Goal: Information Seeking & Learning: Learn about a topic

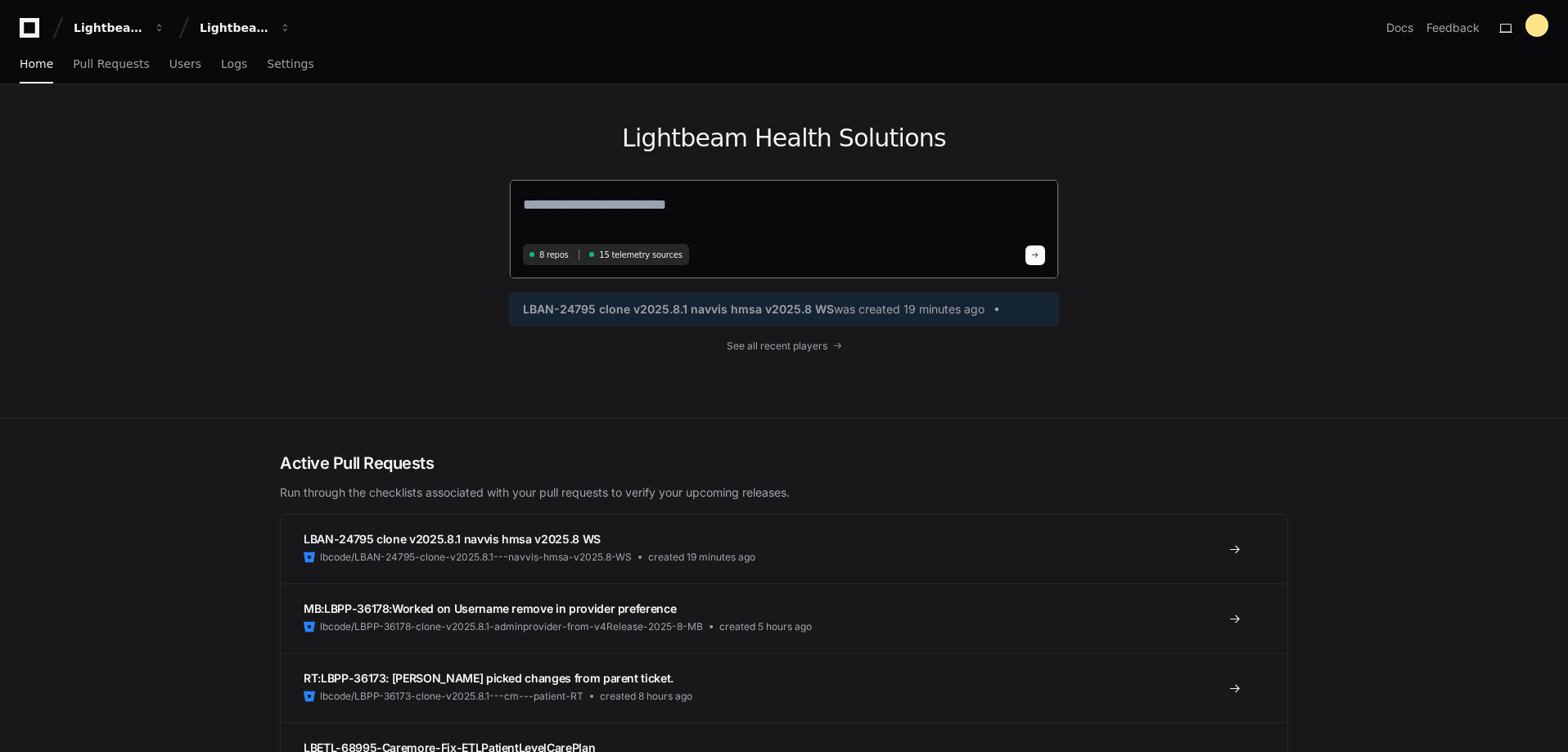
click at [605, 215] on textarea at bounding box center [784, 216] width 522 height 46
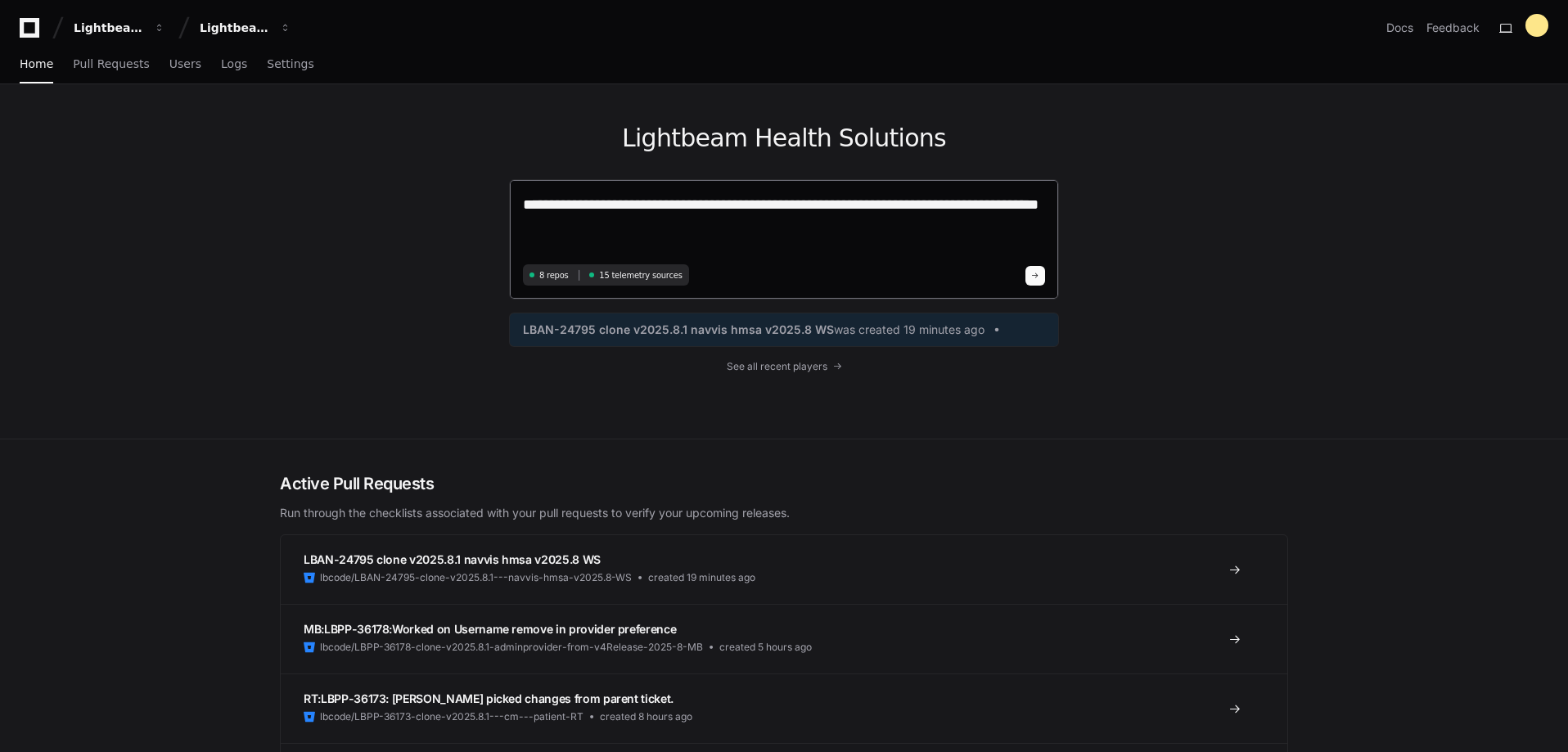
type textarea "**********"
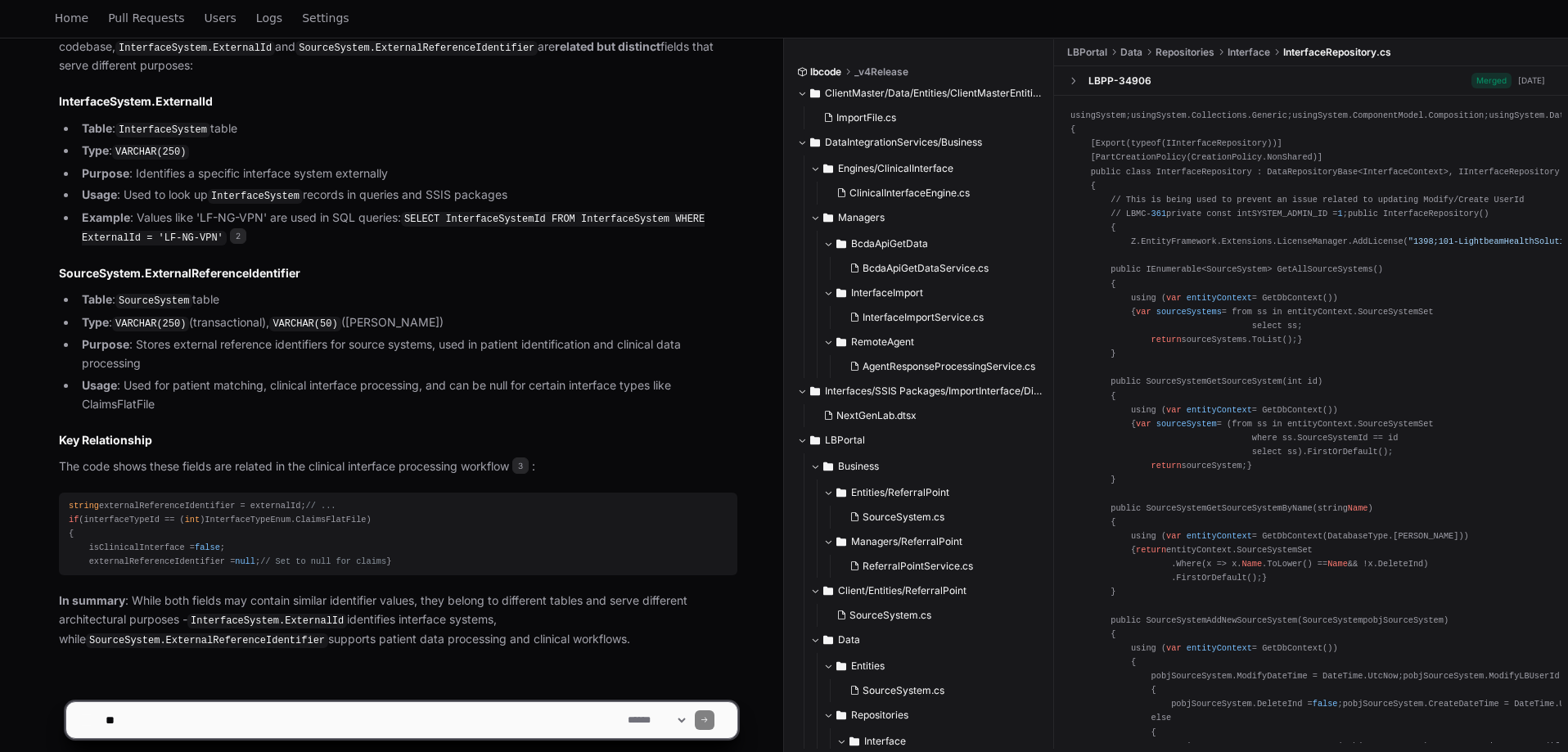
scroll to position [688, 0]
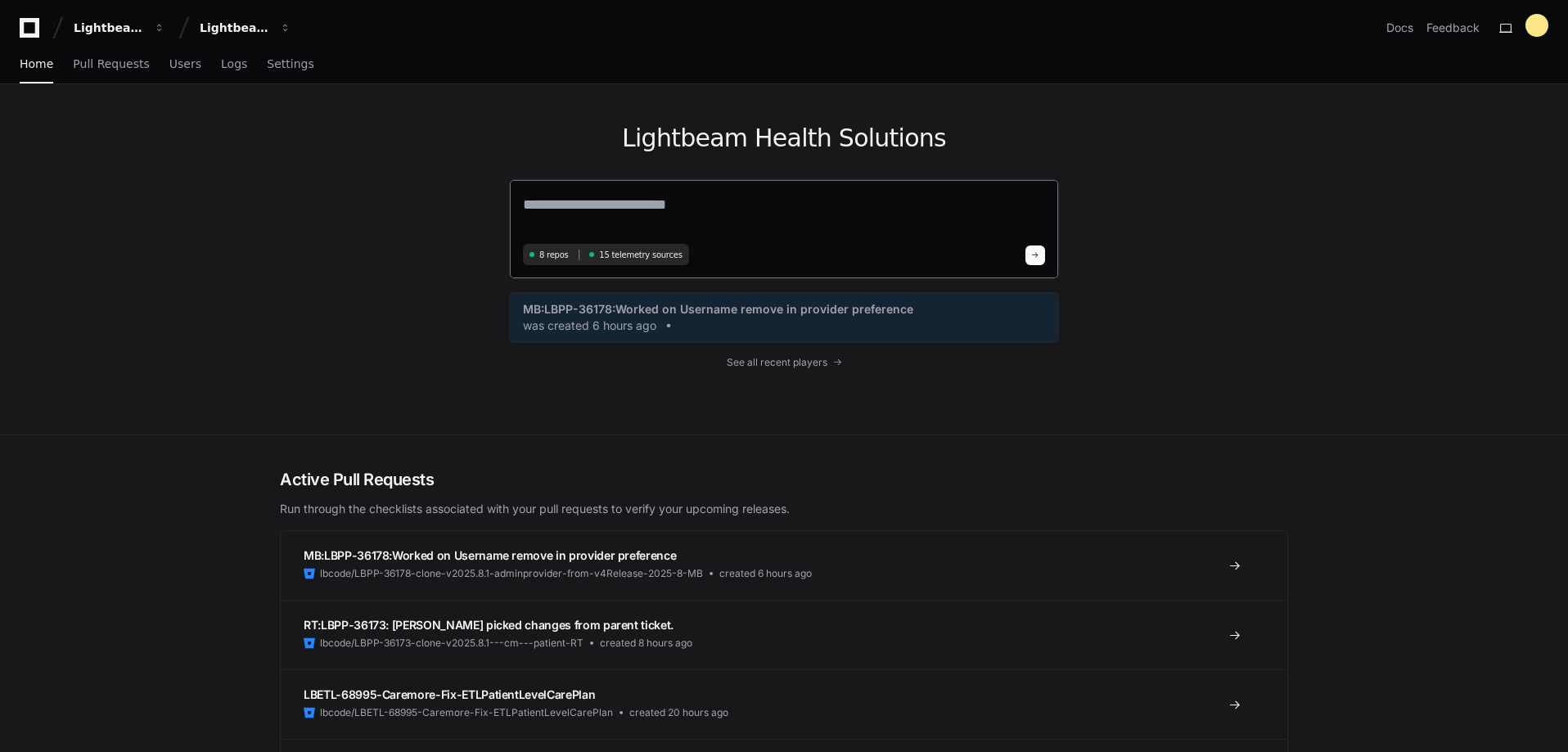
click at [653, 209] on textarea at bounding box center [784, 216] width 522 height 46
click at [939, 210] on textarea "**********" at bounding box center [784, 215] width 522 height 44
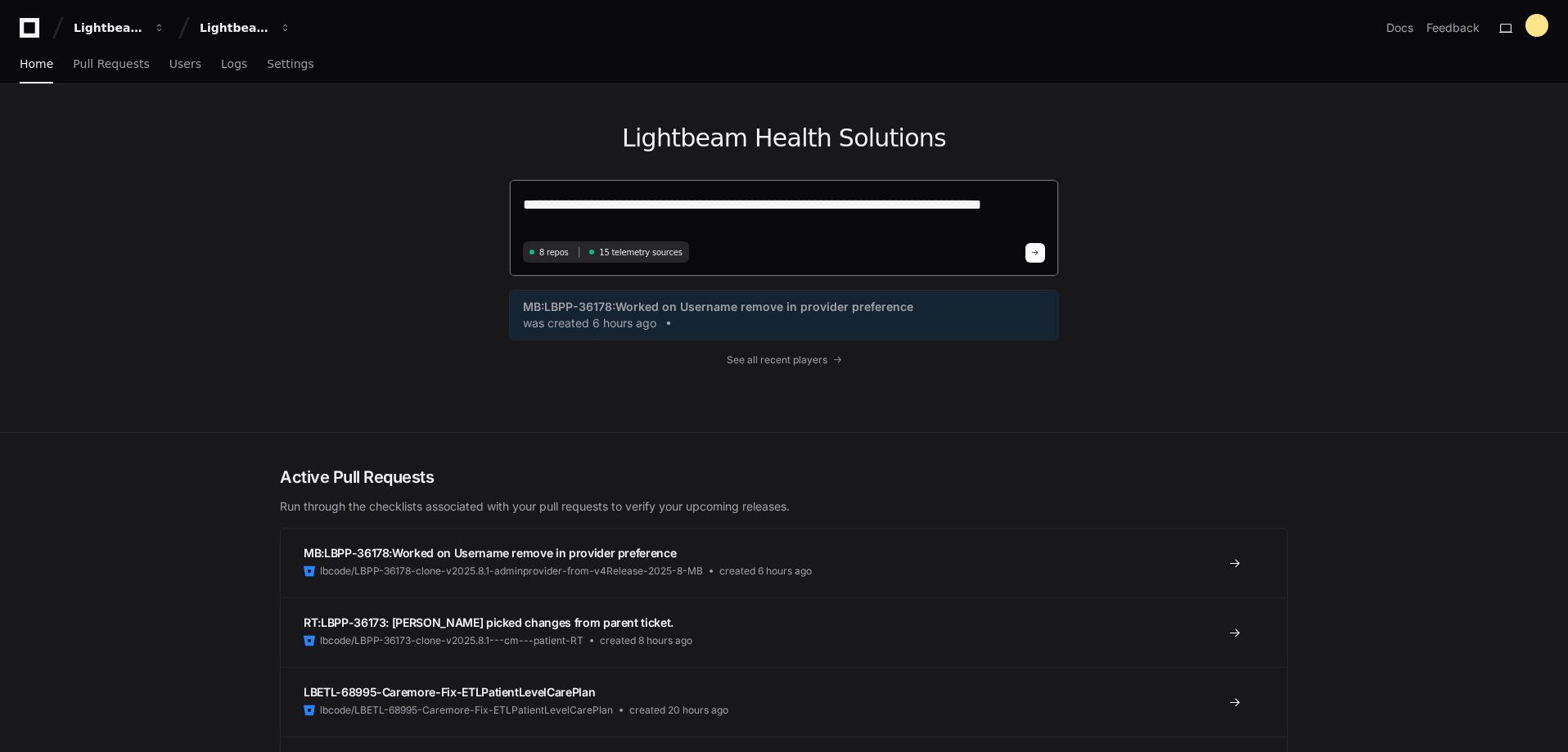
type textarea "**********"
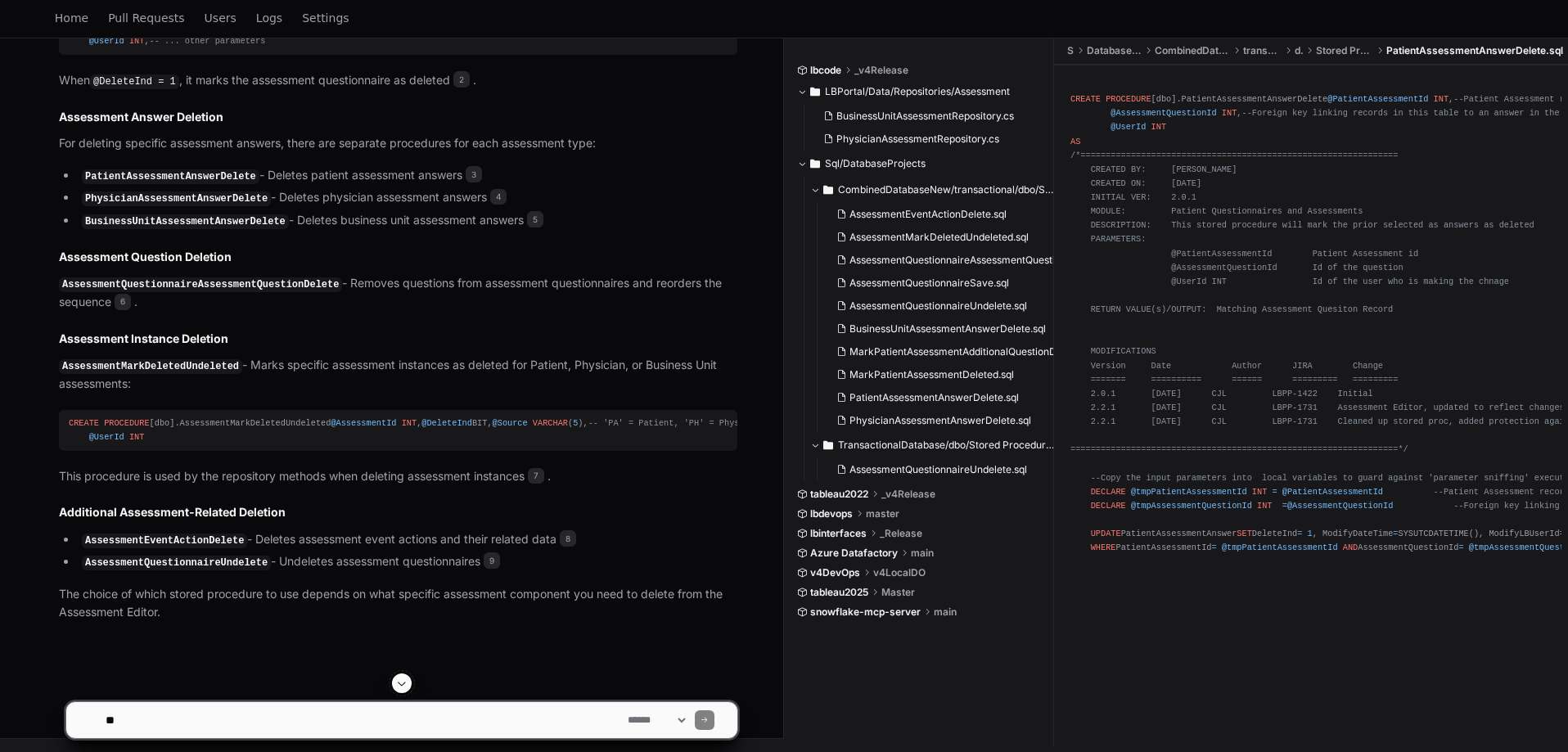
scroll to position [1093, 0]
click at [337, 708] on textarea at bounding box center [363, 720] width 522 height 36
type textarea "**********"
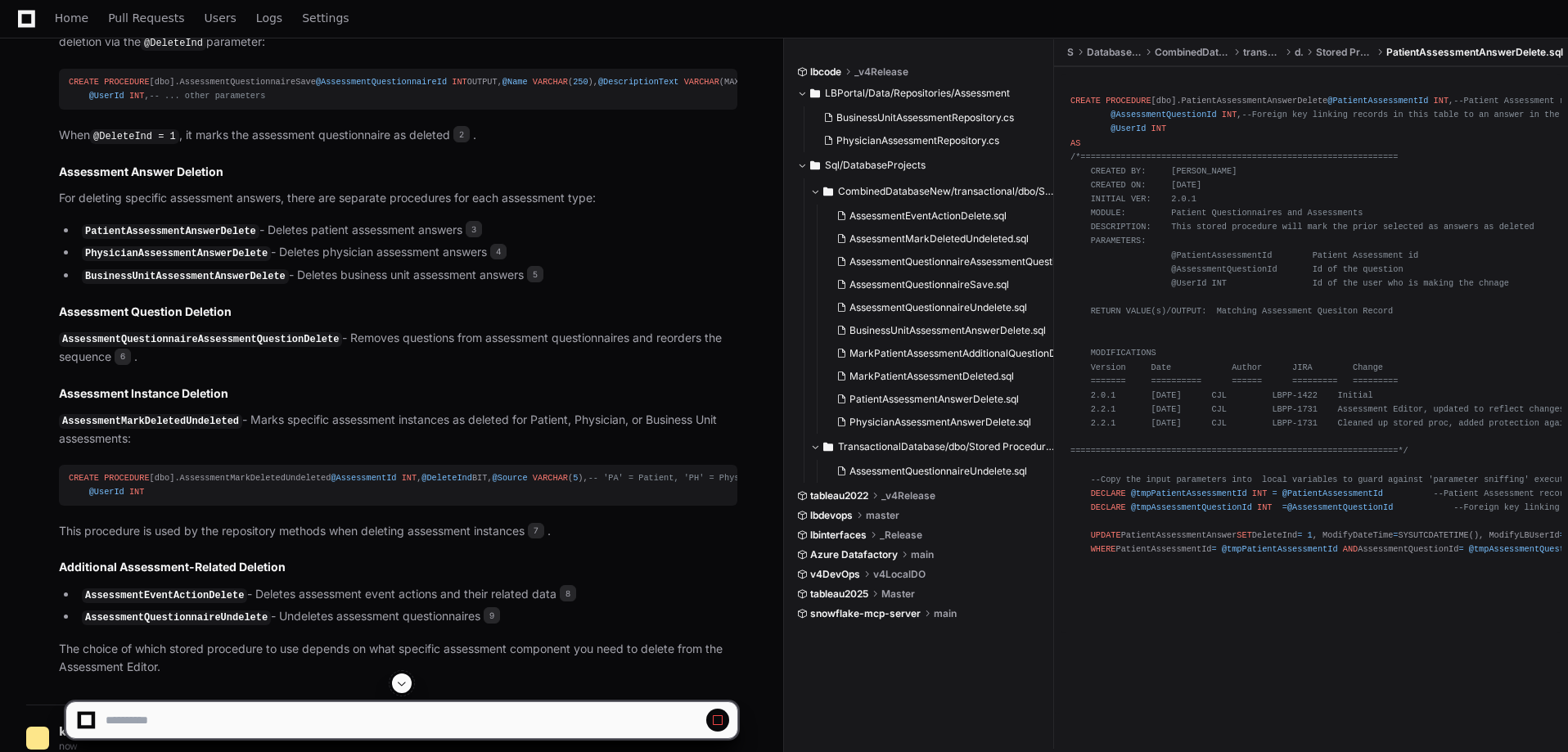
scroll to position [720, 0]
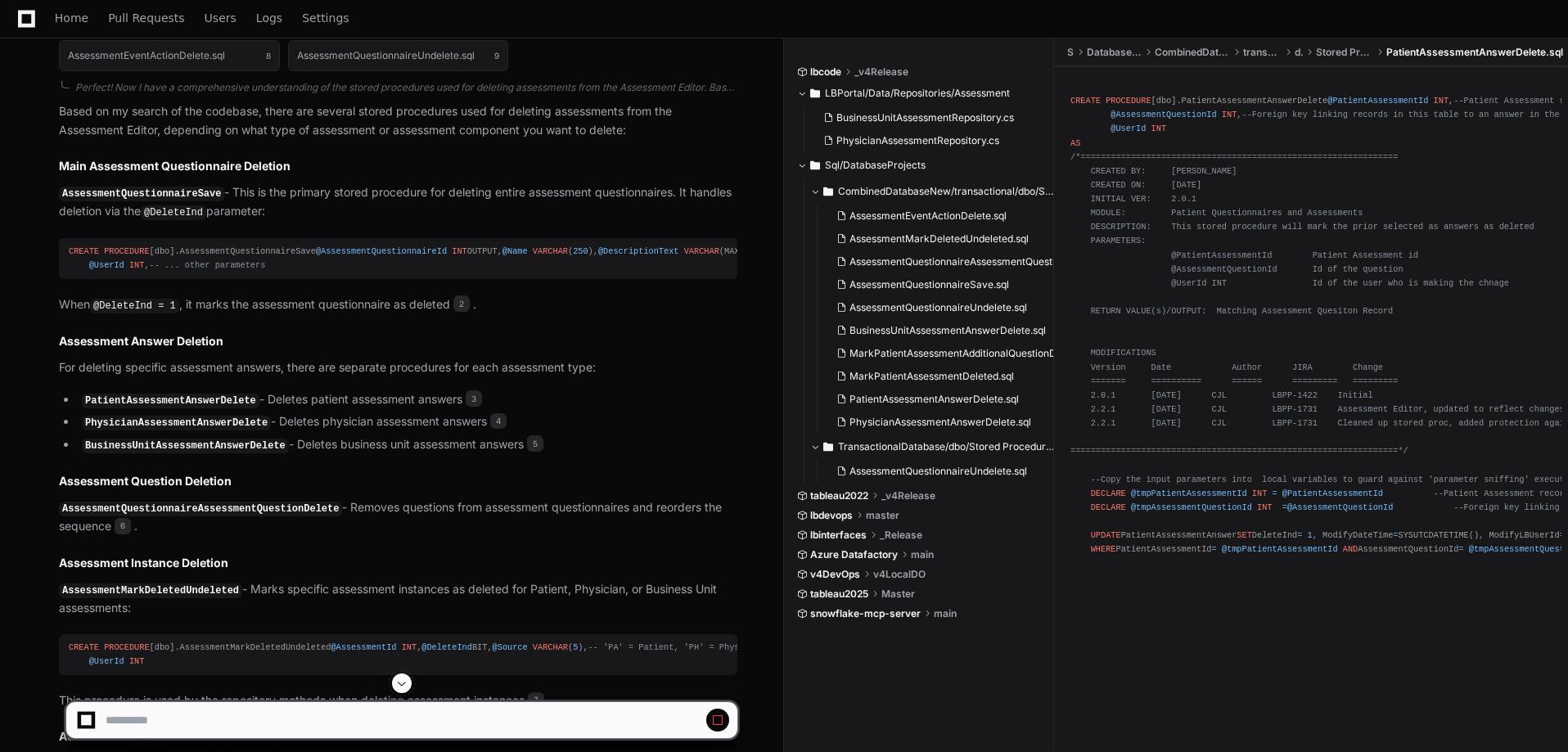
click at [224, 272] on div "CREATE PROCEDURE [dbo].AssessmentQuestionnaireSave @AssessmentQuestionnaireId I…" at bounding box center [397, 259] width 659 height 28
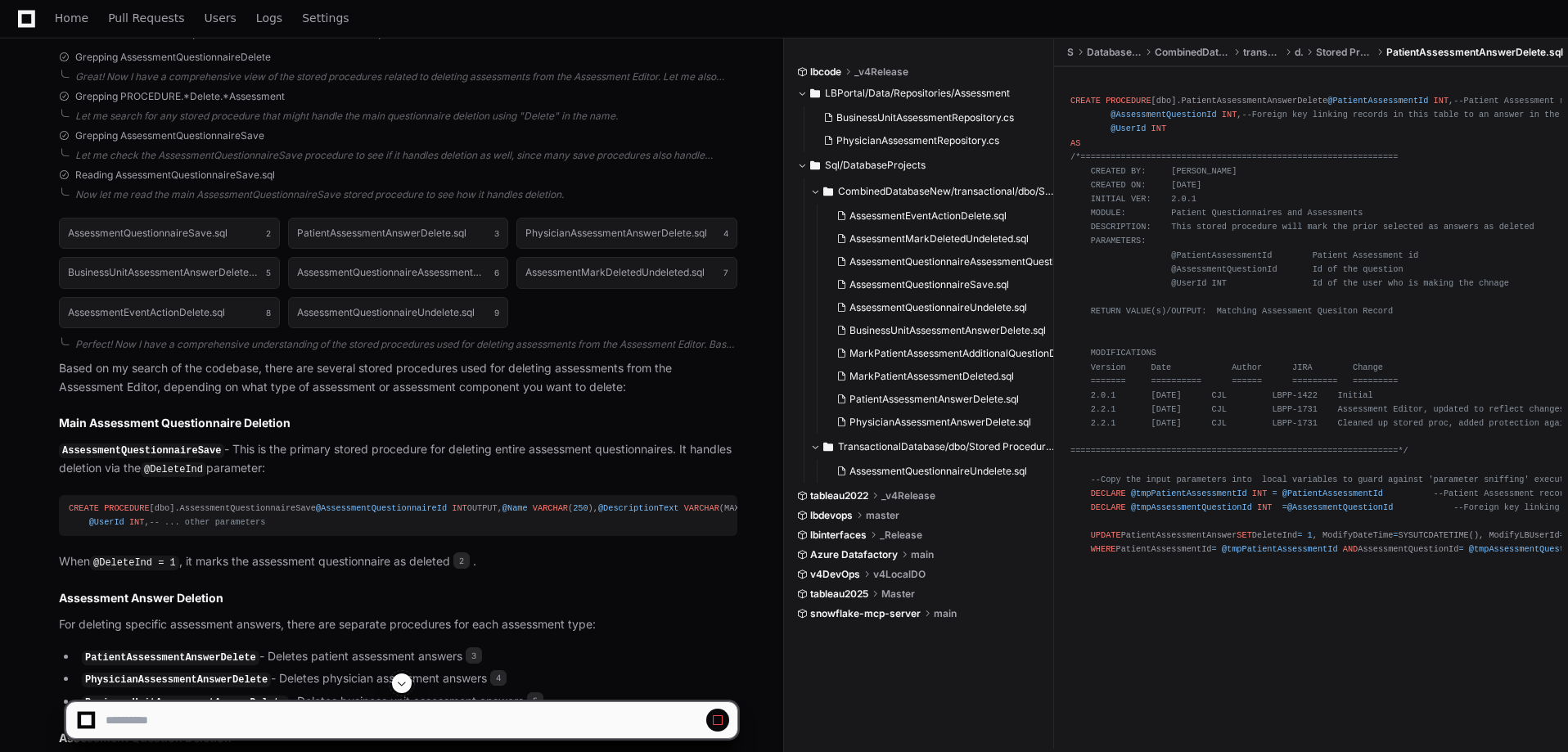
scroll to position [557, 0]
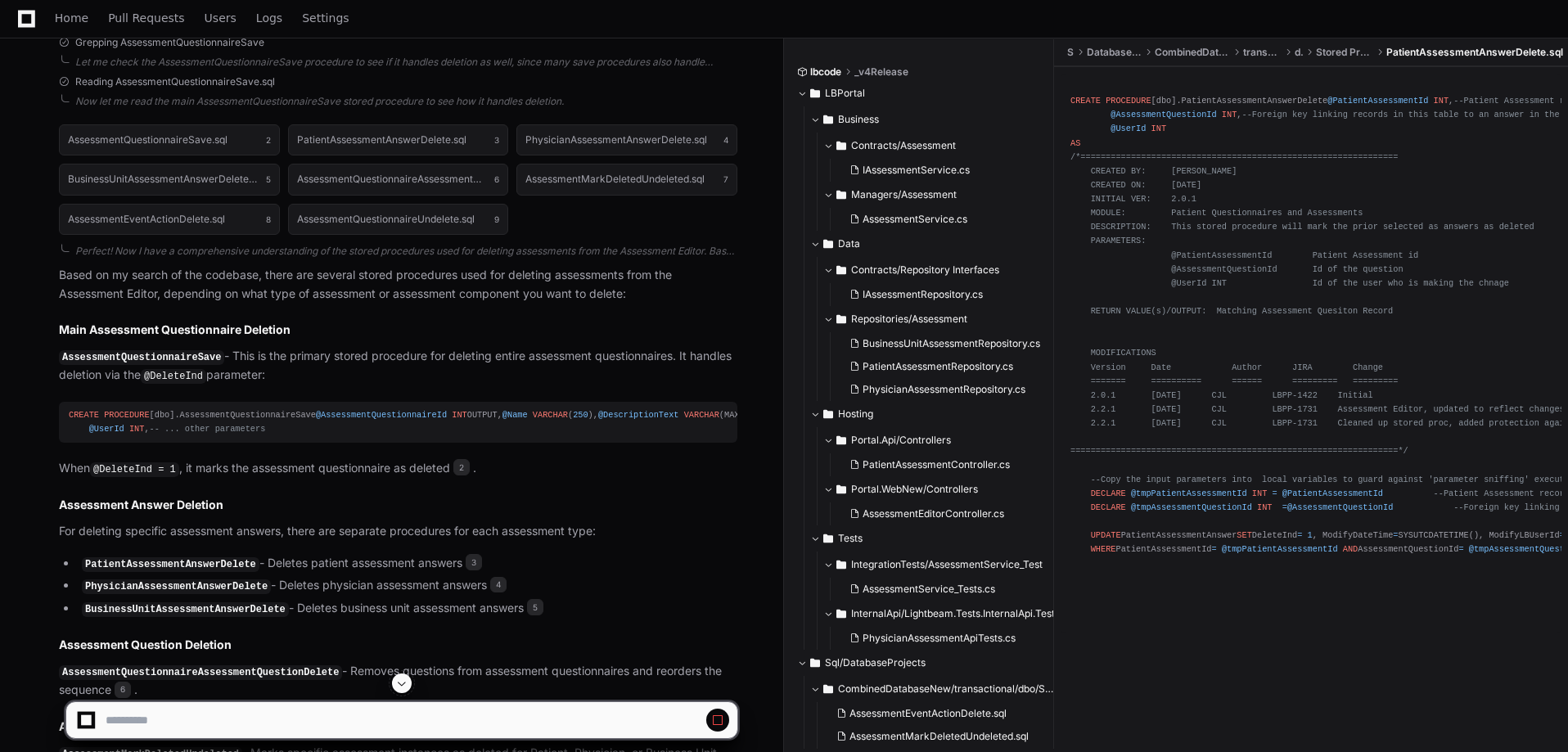
click at [250, 415] on div "CREATE PROCEDURE [dbo].AssessmentQuestionnaireSave @AssessmentQuestionnaireId I…" at bounding box center [397, 422] width 659 height 28
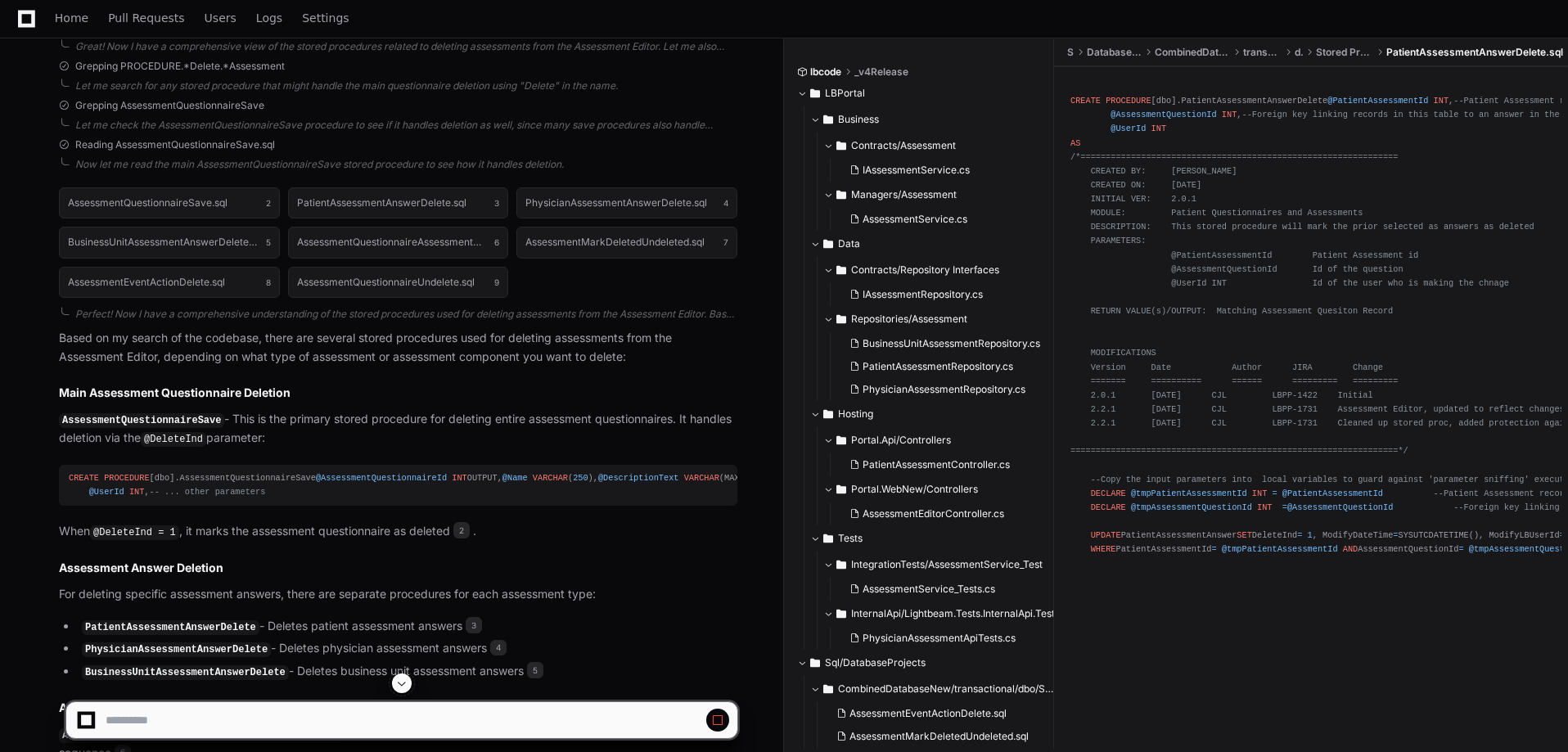
scroll to position [475, 0]
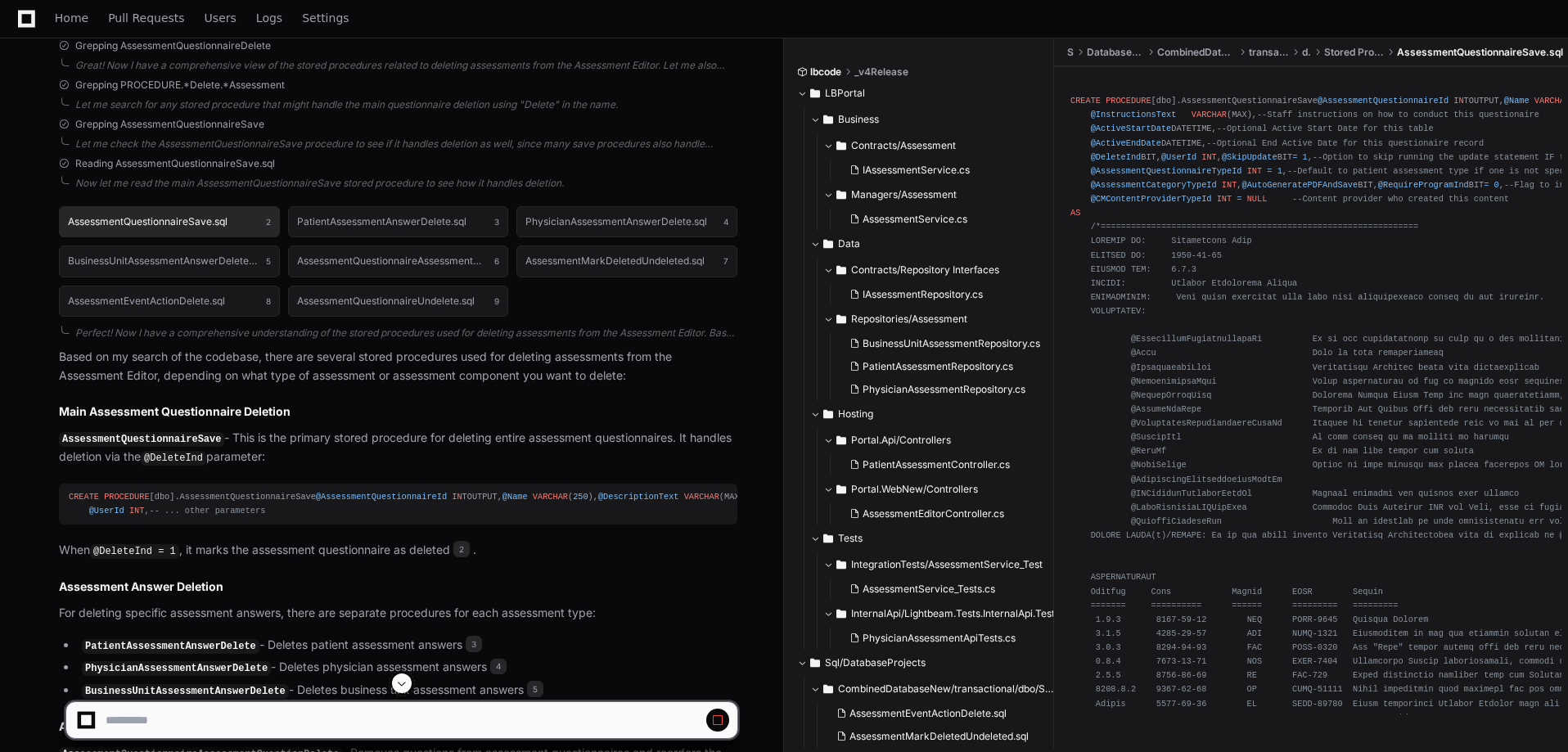
click at [189, 225] on h1 "AssessmentQuestionnaireSave.sql" at bounding box center [148, 222] width 159 height 10
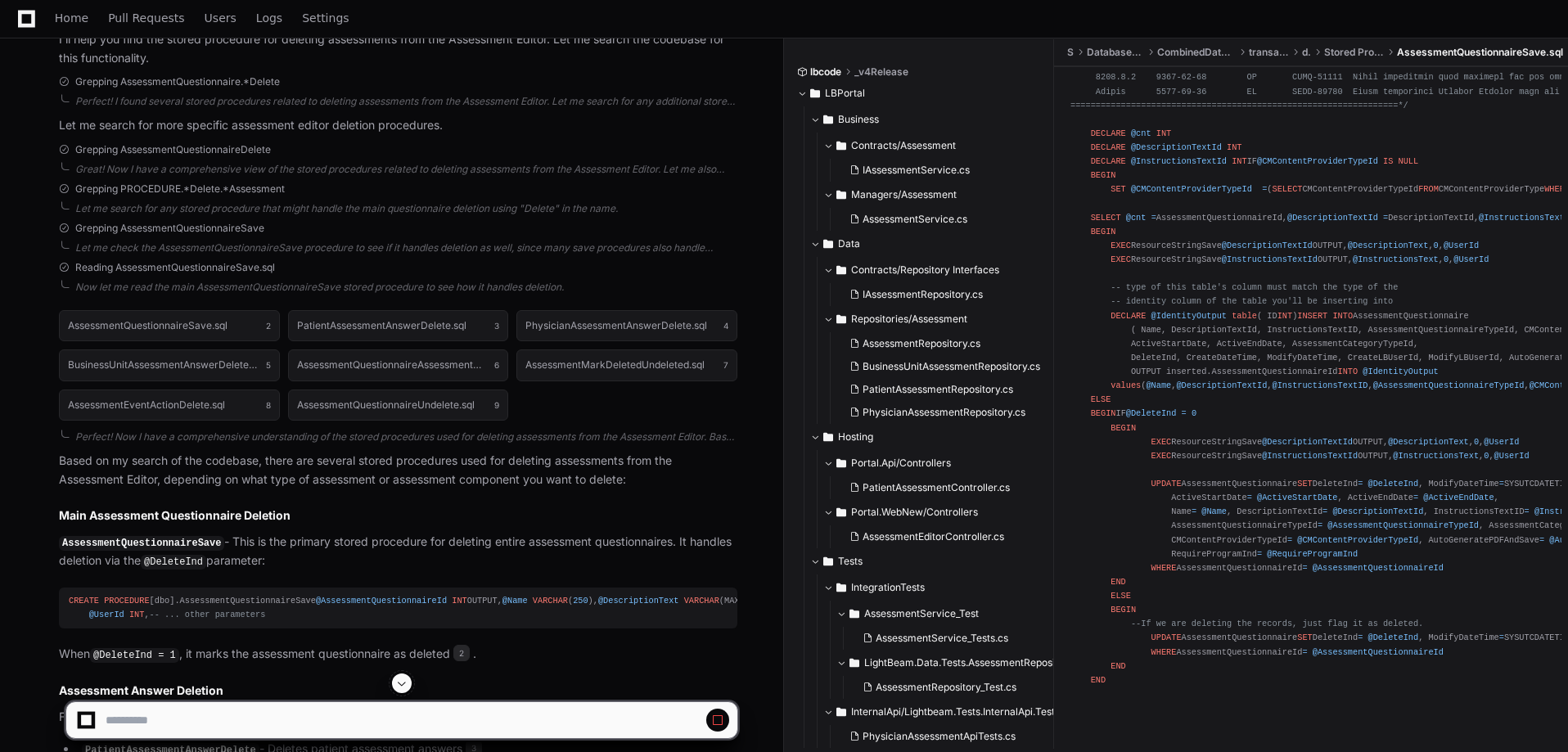
scroll to position [1006, 0]
drag, startPoint x: 1350, startPoint y: 688, endPoint x: 1306, endPoint y: 690, distance: 44.0
click at [1306, 690] on div "**********" at bounding box center [784, 712] width 1568 height 78
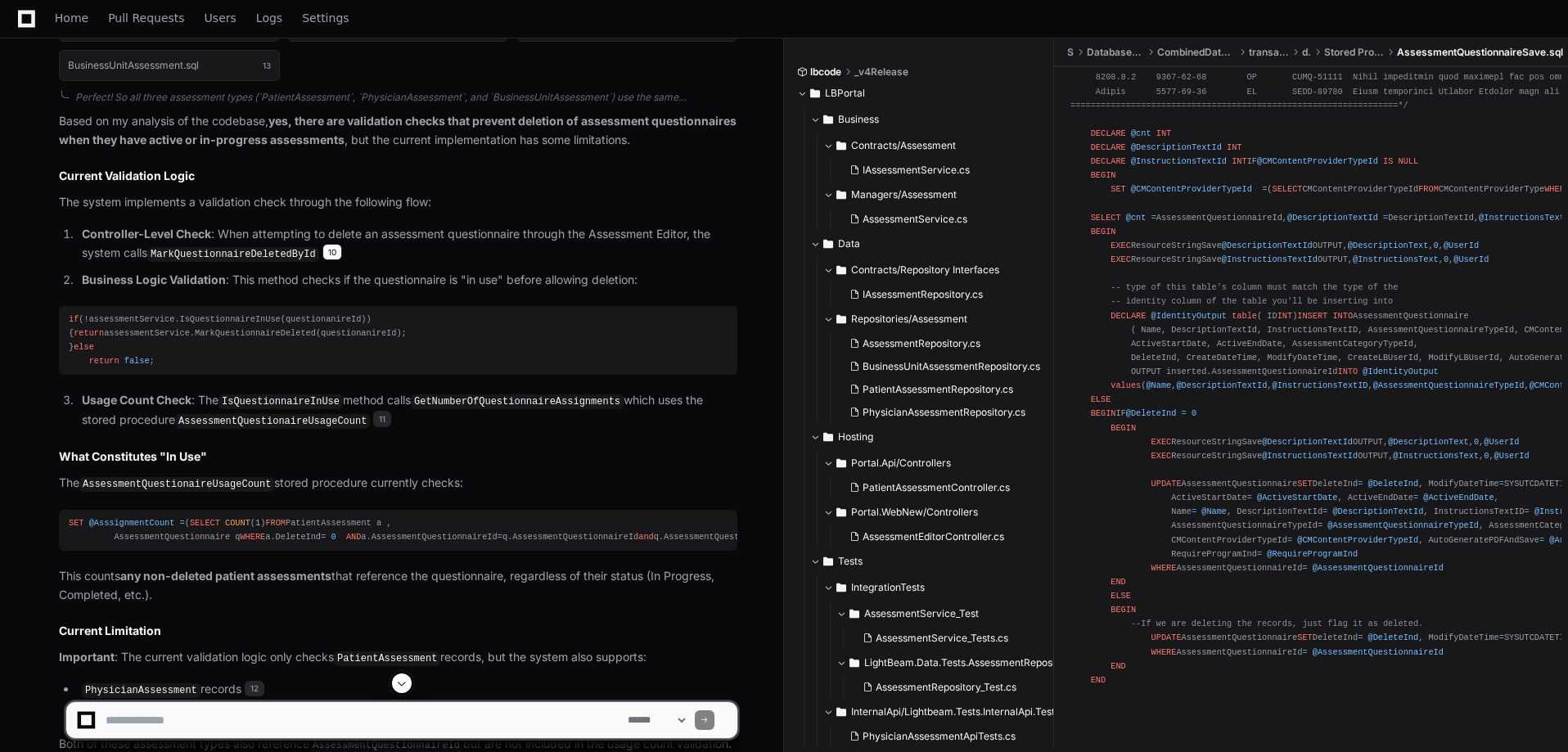
scroll to position [0, 0]
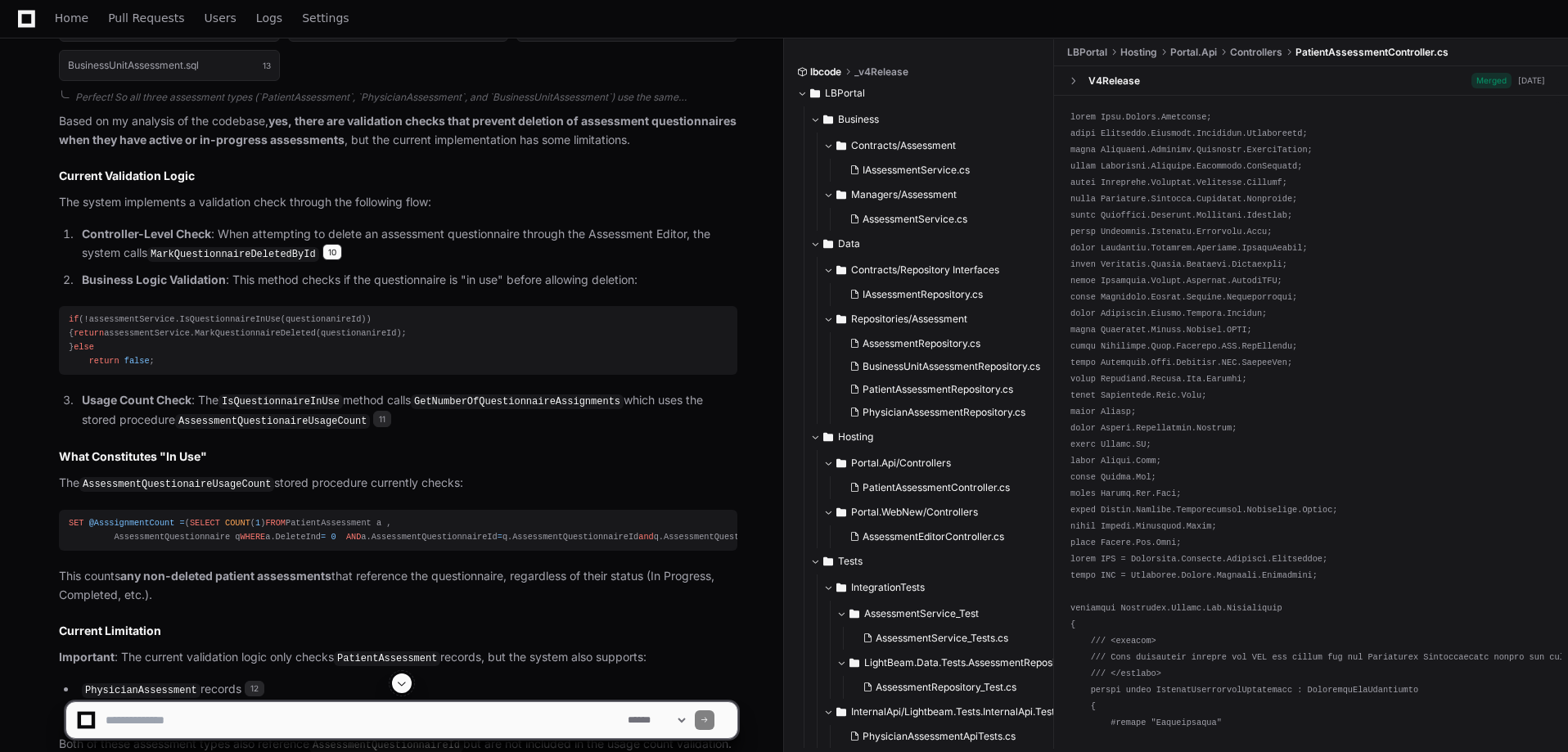
click at [323, 261] on span "10" at bounding box center [333, 252] width 20 height 17
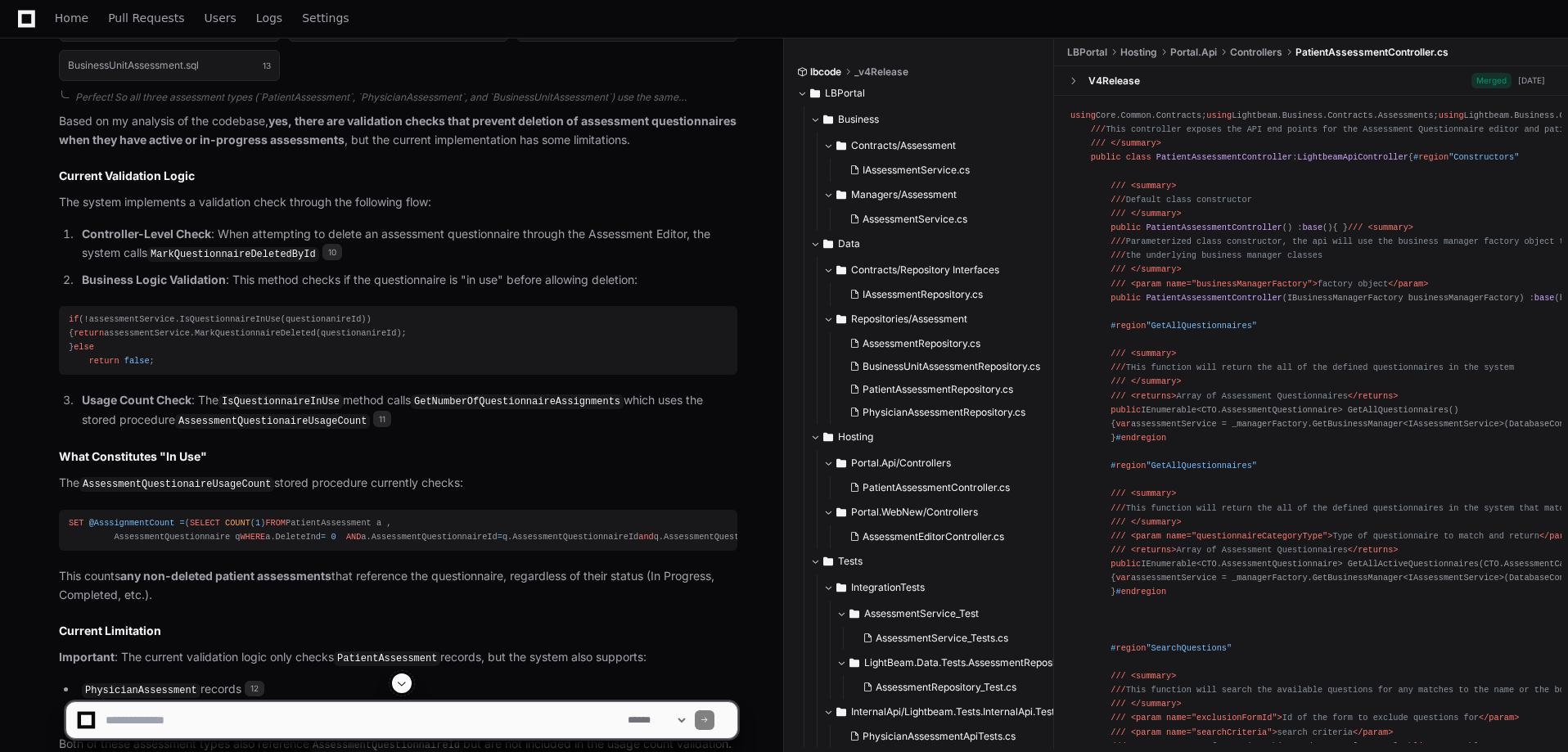
scroll to position [2118, 0]
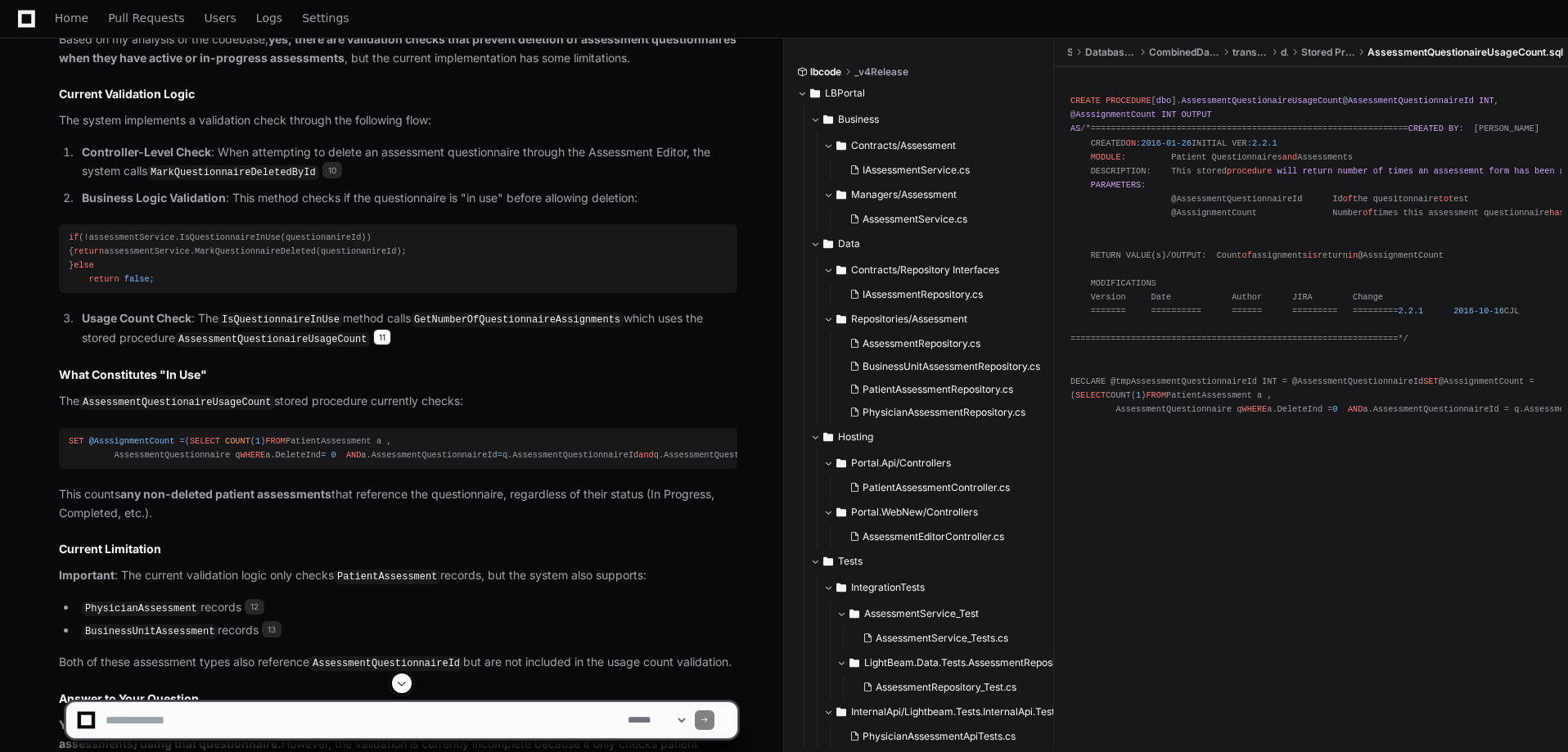
click at [373, 346] on span "11" at bounding box center [382, 337] width 18 height 17
drag, startPoint x: 1362, startPoint y: 255, endPoint x: 1571, endPoint y: 252, distance: 209.0
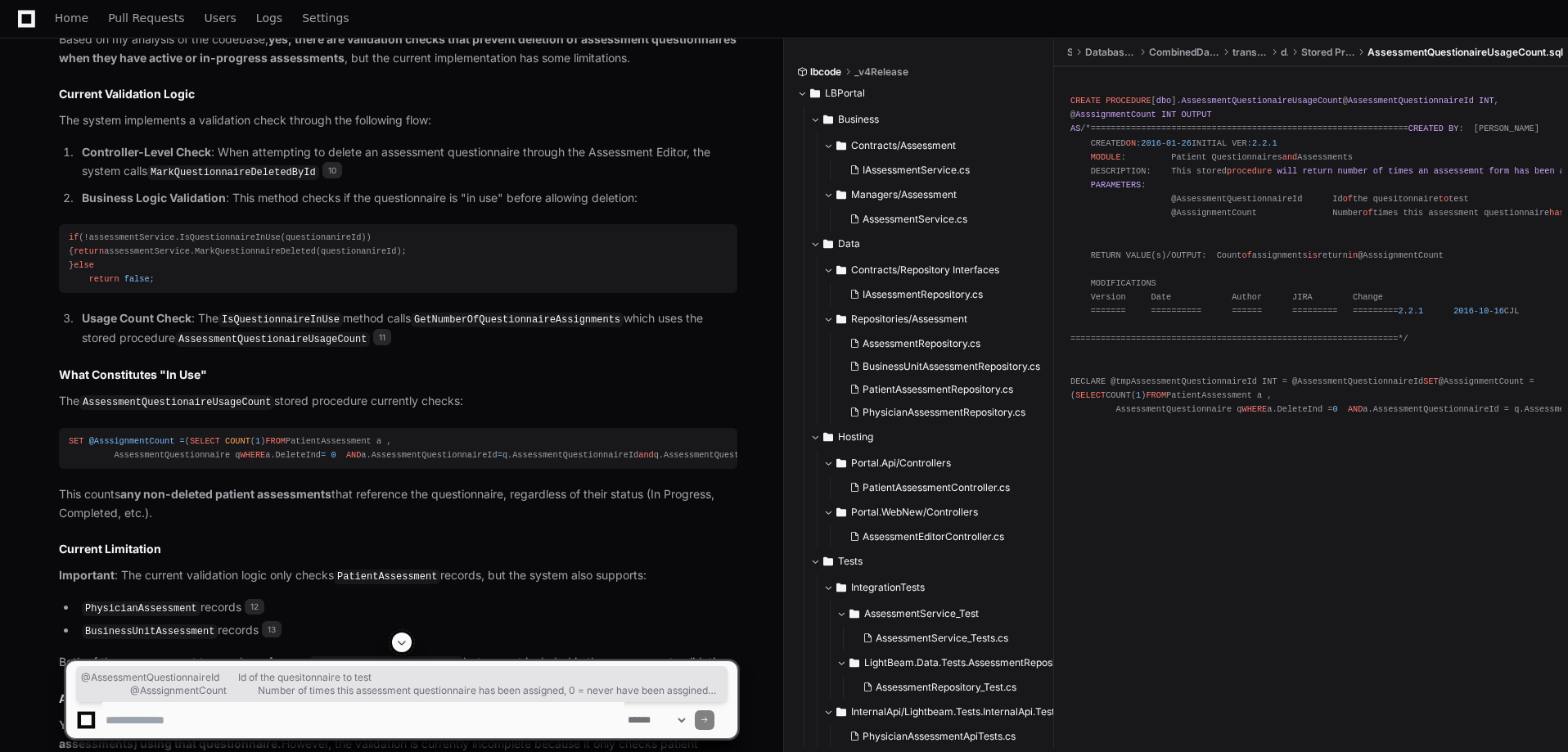
click at [1514, 253] on div "CREATE PROCEDURE [ dbo ]. AssessmentQuestionaireUsageCount @ AssessmentQuestion…" at bounding box center [1311, 249] width 481 height 337
click at [1481, 262] on div "CREATE PROCEDURE [ dbo ]. AssessmentQuestionaireUsageCount @ AssessmentQuestion…" at bounding box center [1311, 249] width 481 height 337
click at [1363, 218] on span "of" at bounding box center [1368, 213] width 10 height 10
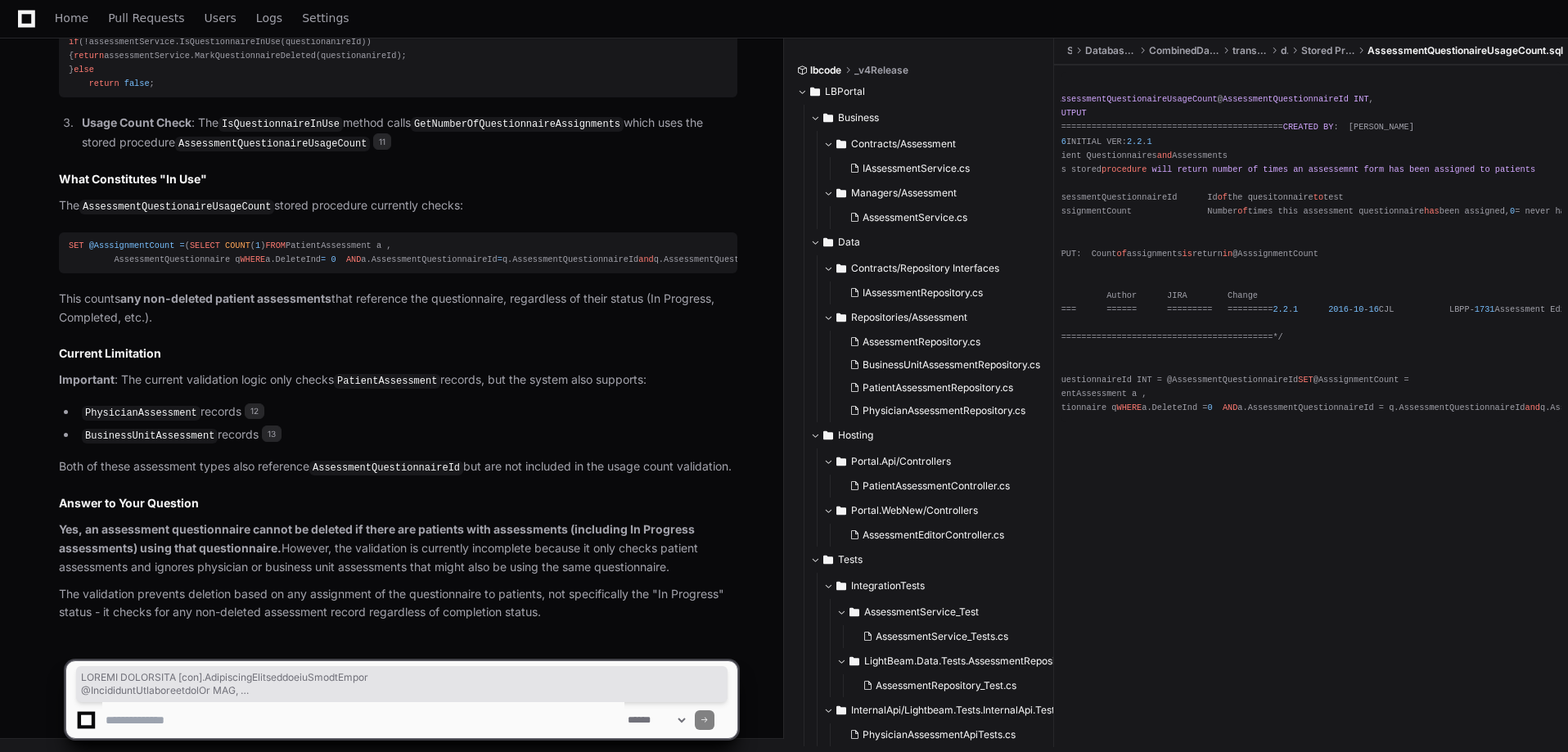
scroll to position [0, 216]
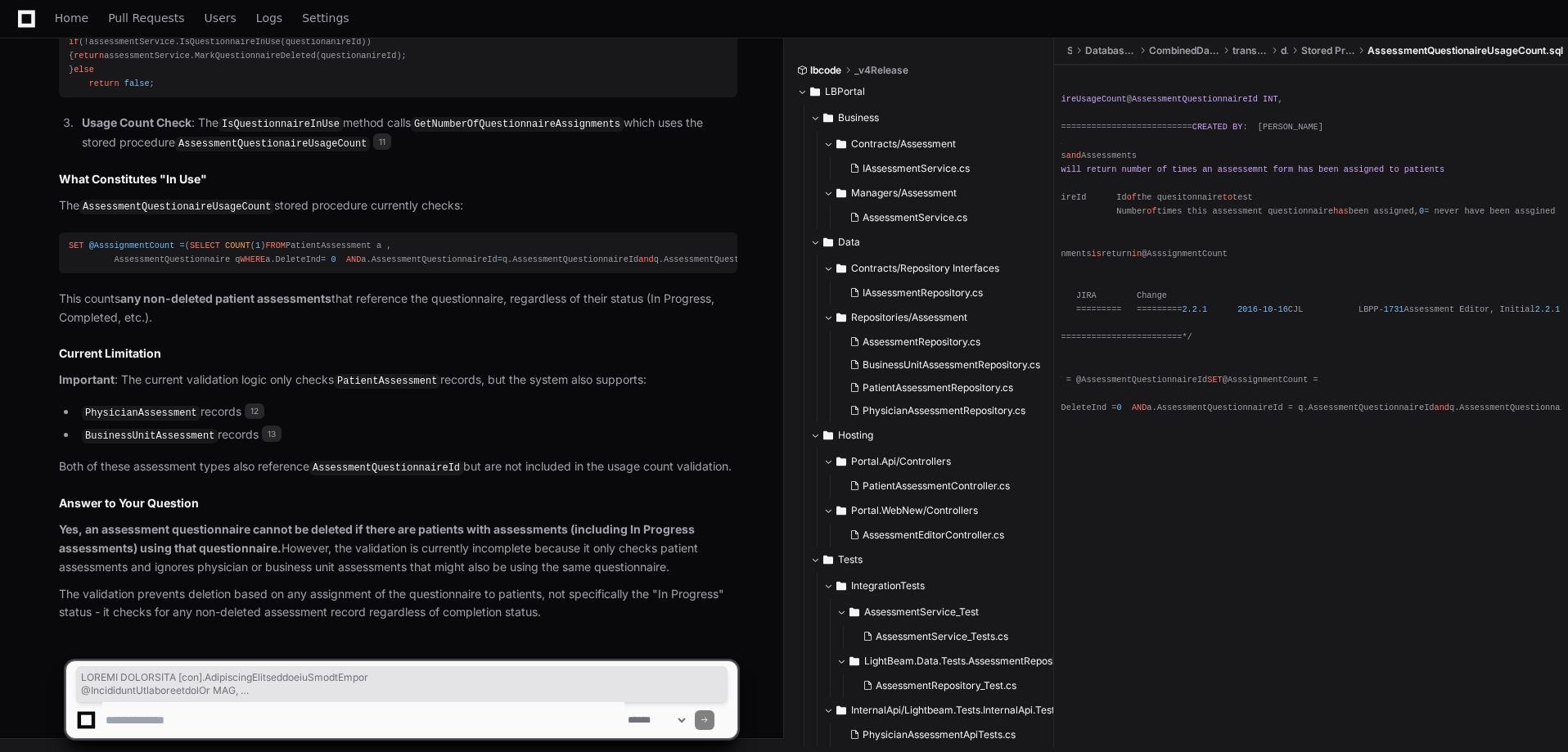
drag, startPoint x: 1072, startPoint y: 98, endPoint x: 1562, endPoint y: 559, distance: 672.8
click at [1336, 415] on div "CREATE PROCEDURE [ dbo ]. AssessmentQuestionaireUsageCount @ AssessmentQuestion…" at bounding box center [1096, 247] width 481 height 337
copy div "CREATE PROCEDURE [ dbo ]. AssessmentQuestionaireUsageCount @ AssessmentQuestion…"
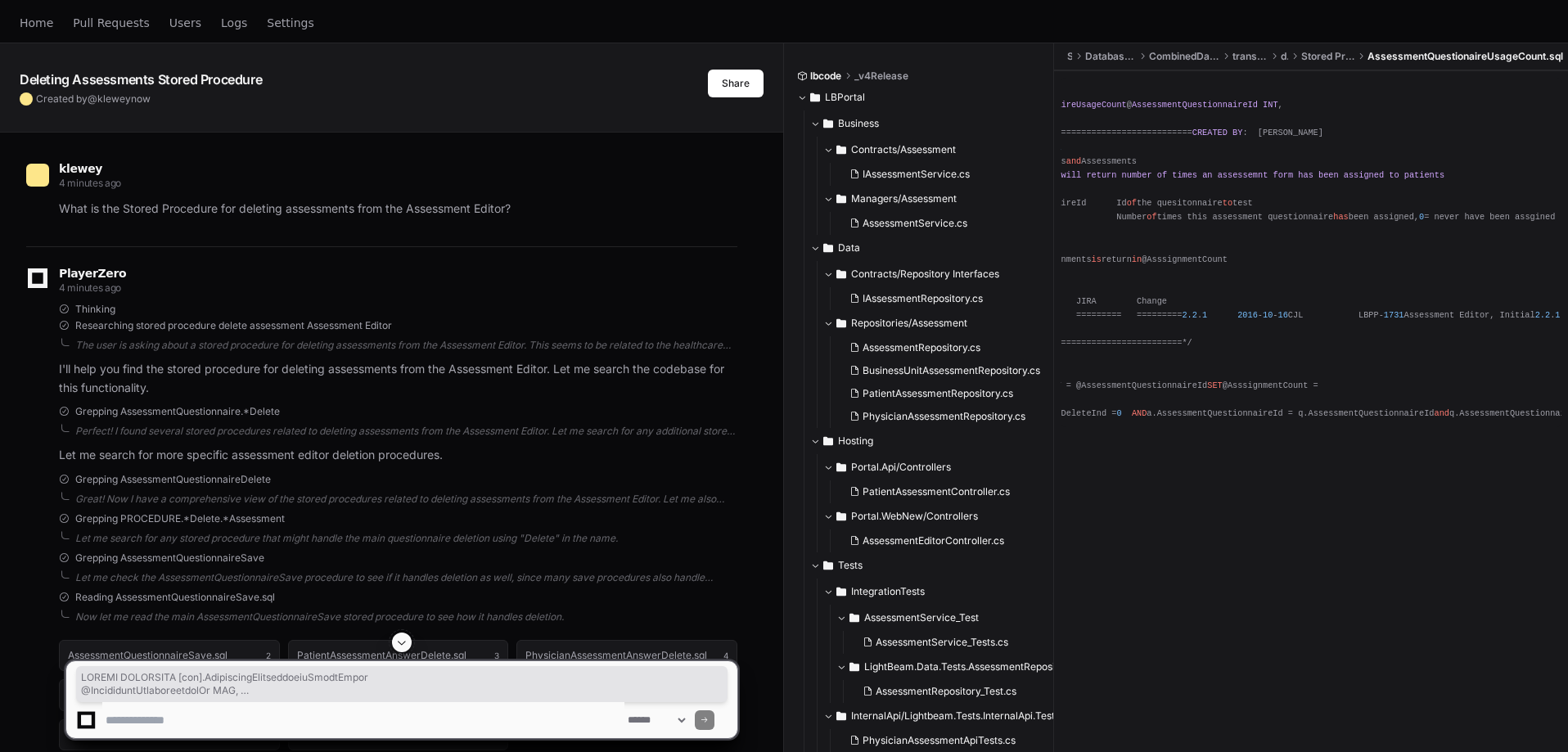
scroll to position [0, 0]
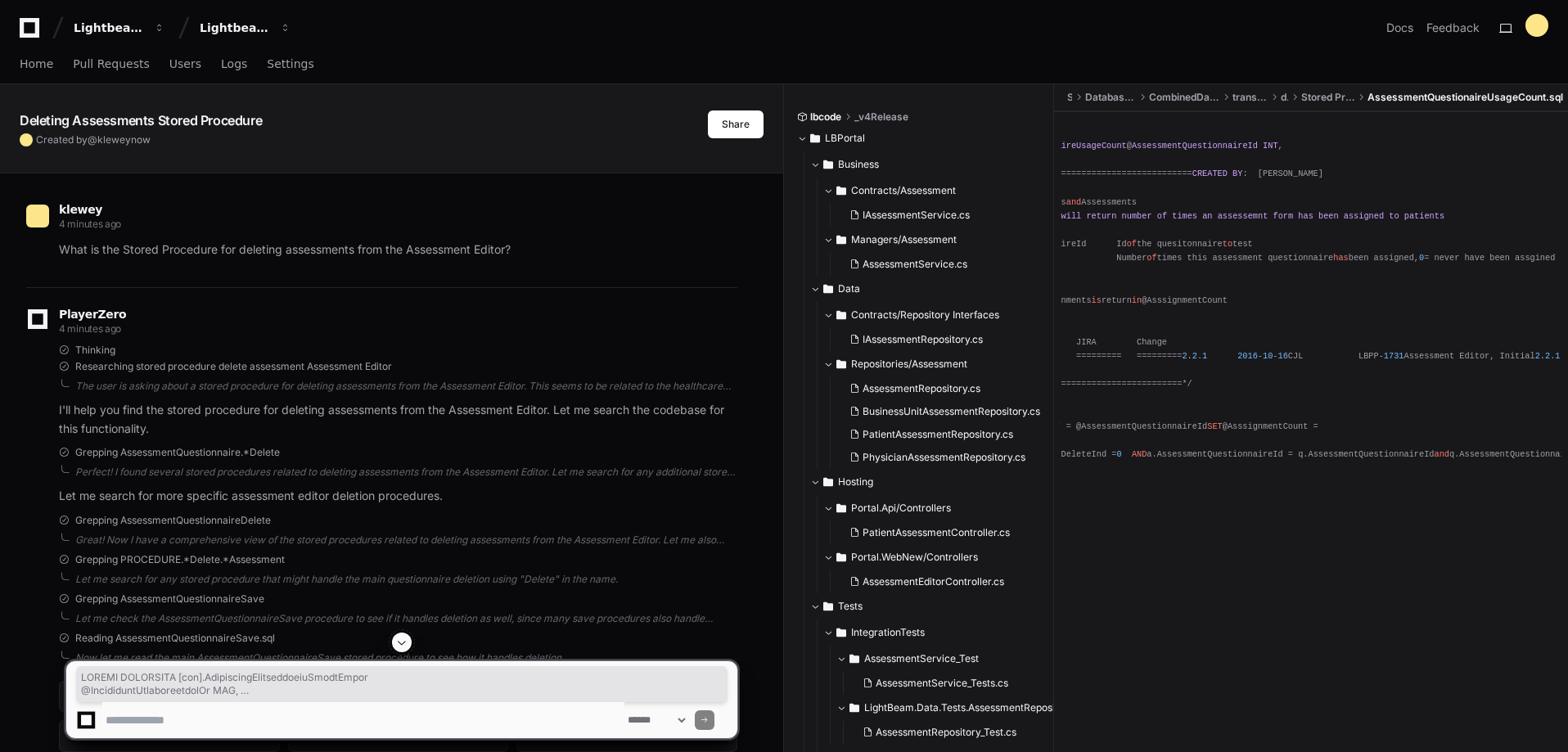
click at [27, 28] on icon at bounding box center [29, 28] width 33 height 20
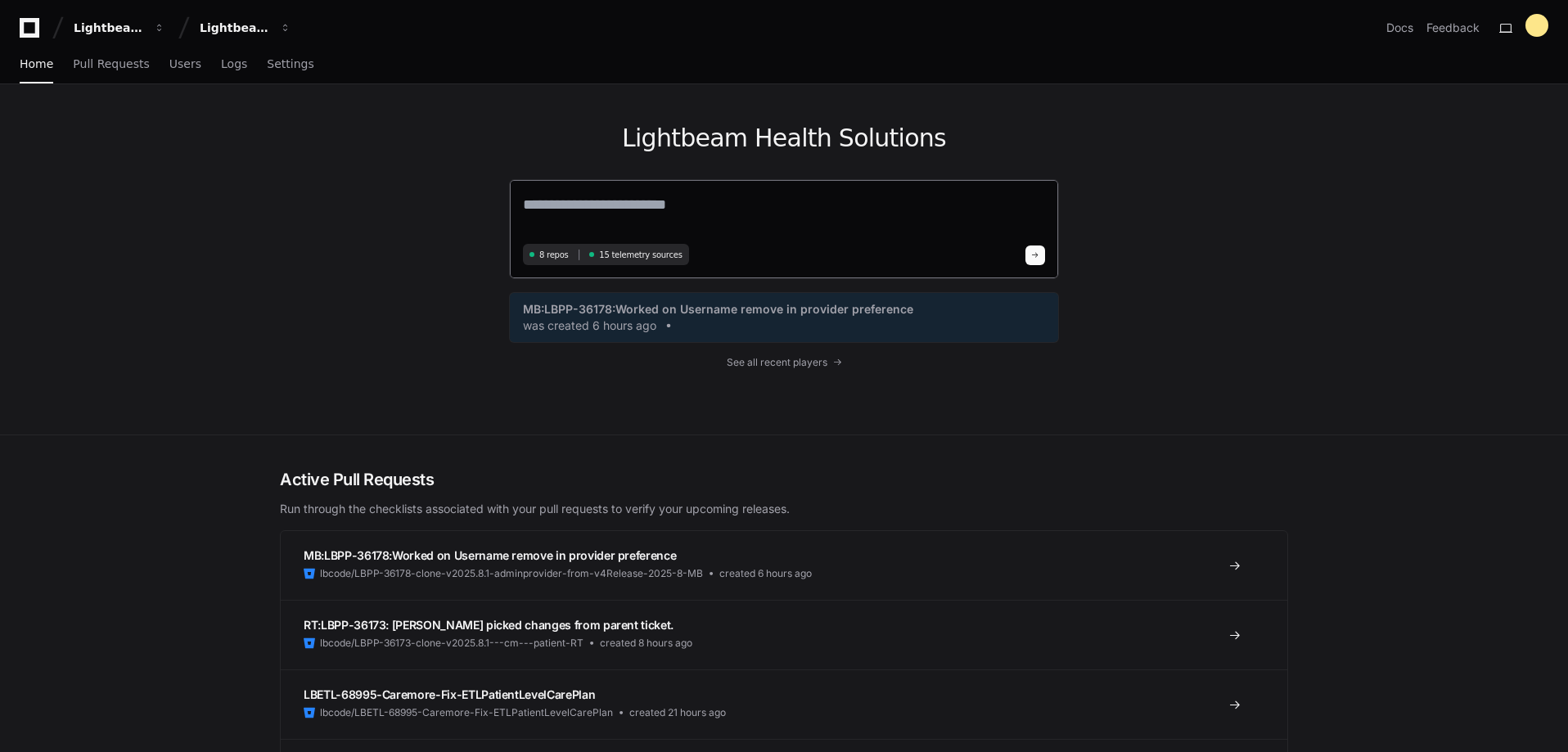
click at [642, 210] on textarea at bounding box center [784, 216] width 522 height 46
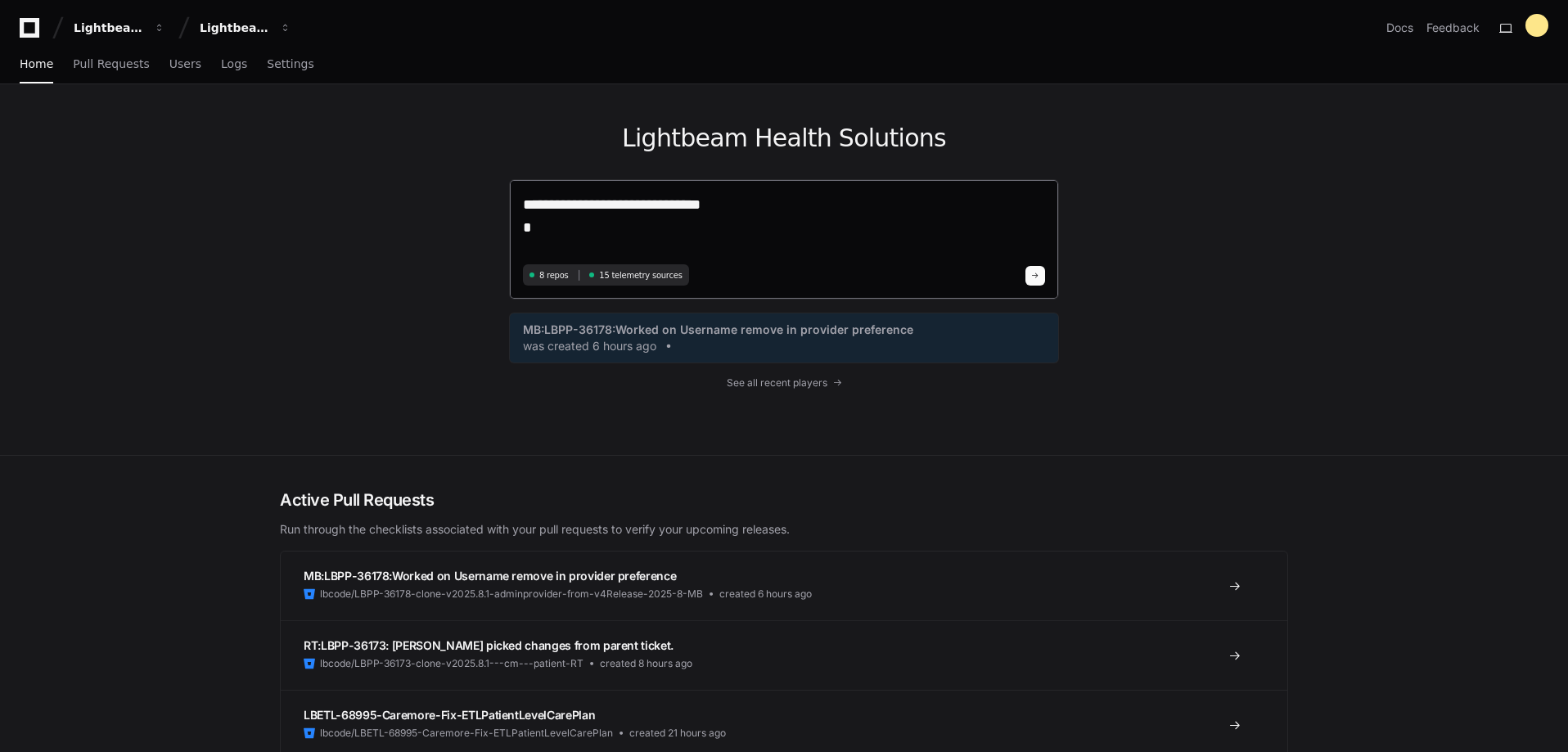
paste textarea "**********"
type textarea "**********"
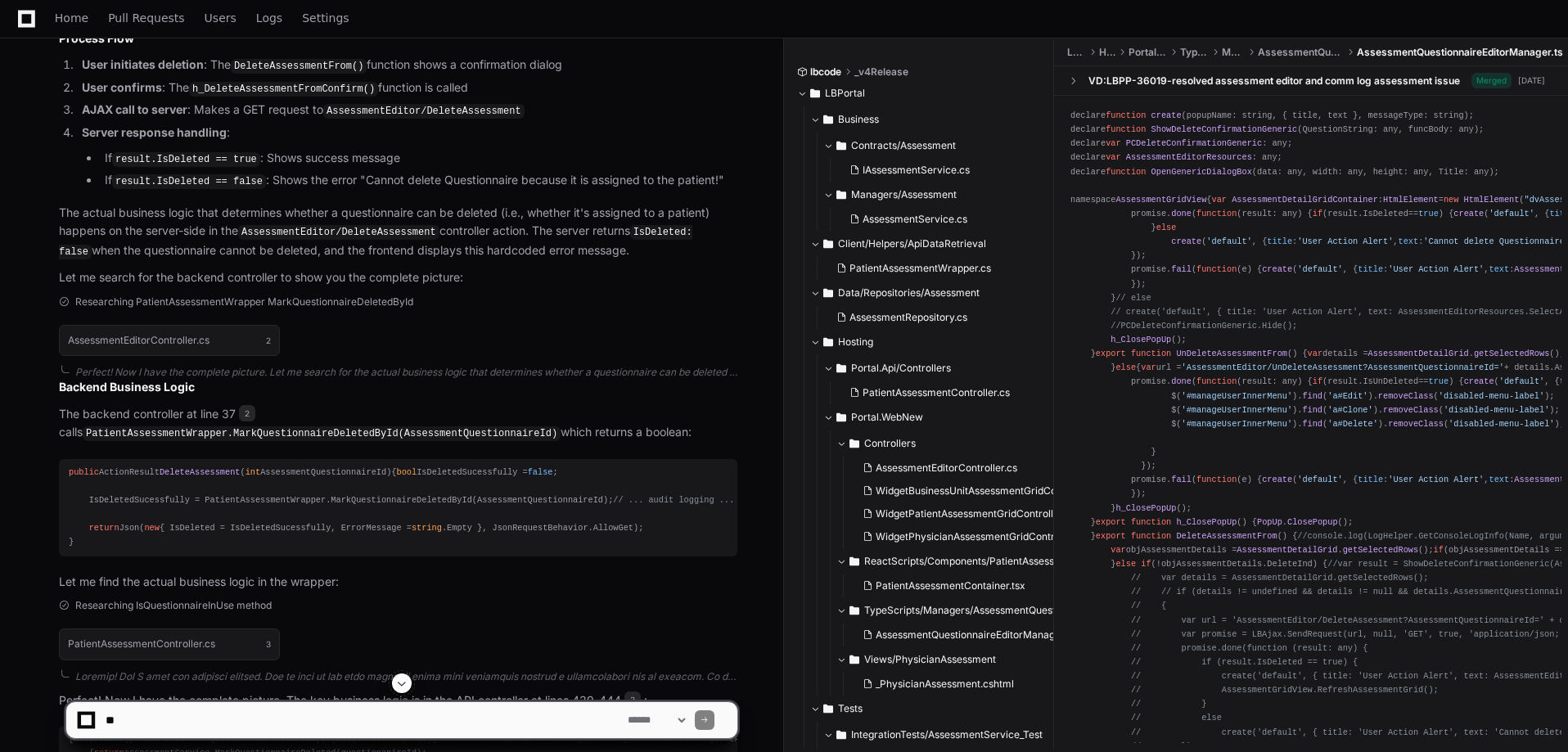
scroll to position [901, 0]
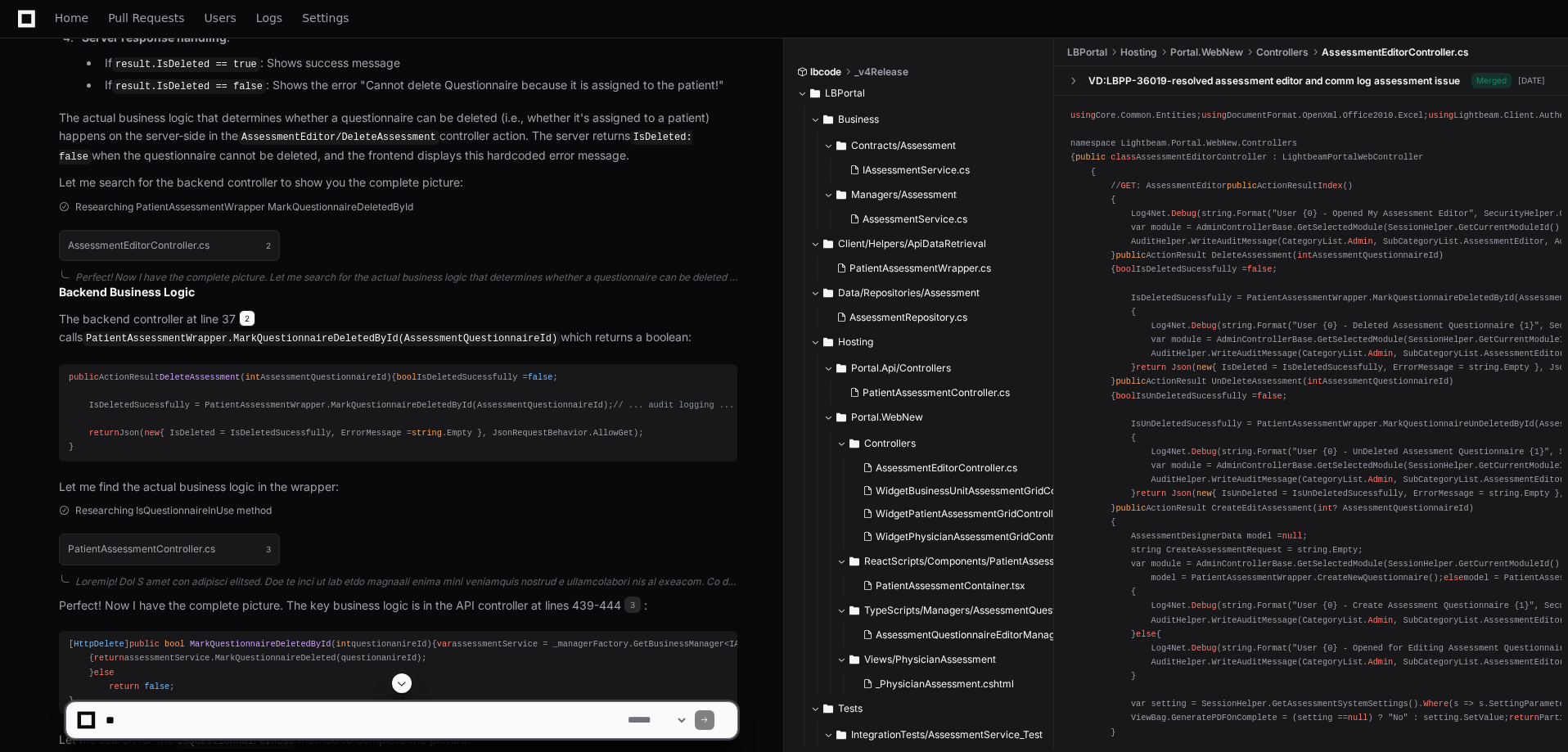
click at [252, 327] on span "2" at bounding box center [247, 318] width 17 height 17
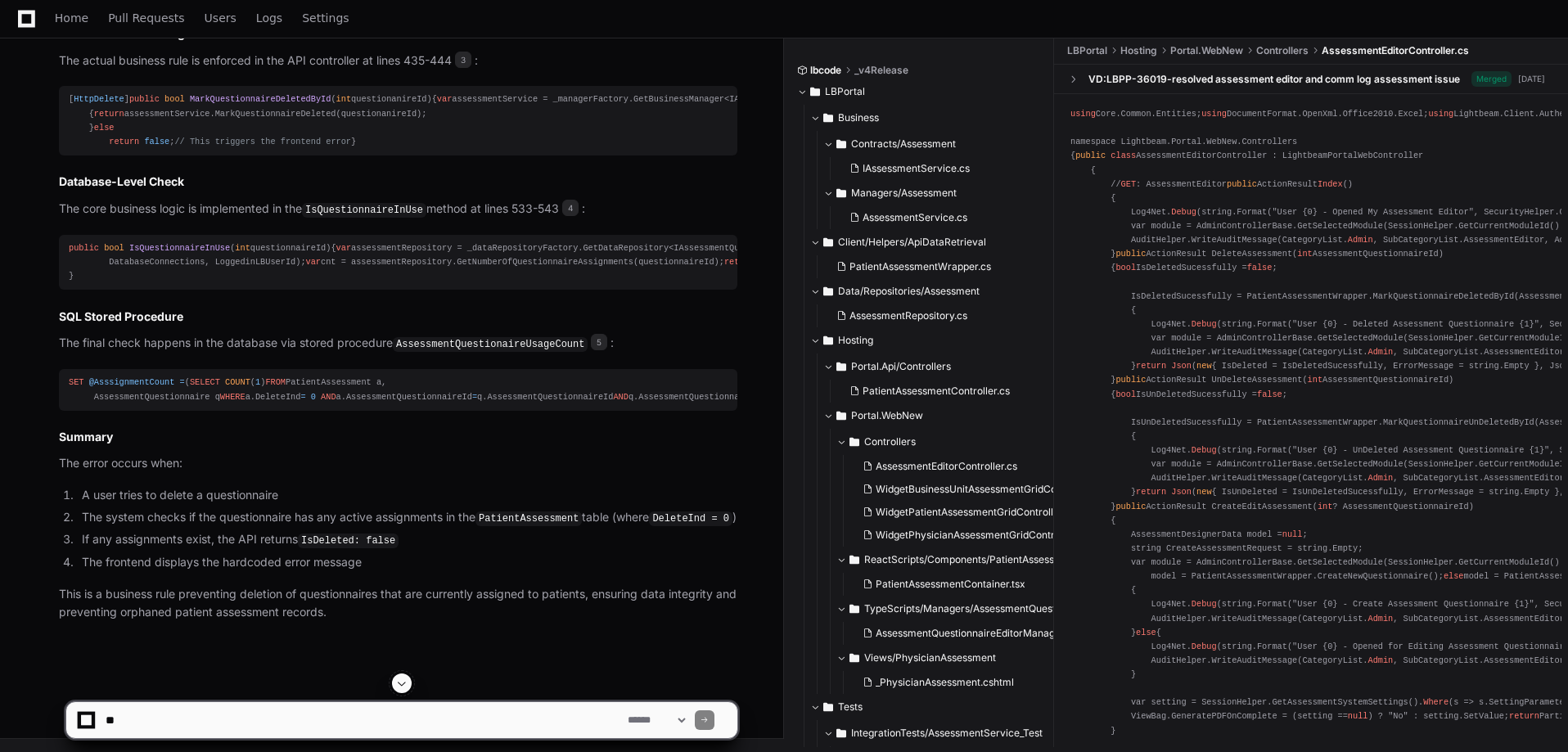
scroll to position [2047, 0]
click at [572, 216] on span "4" at bounding box center [571, 208] width 17 height 17
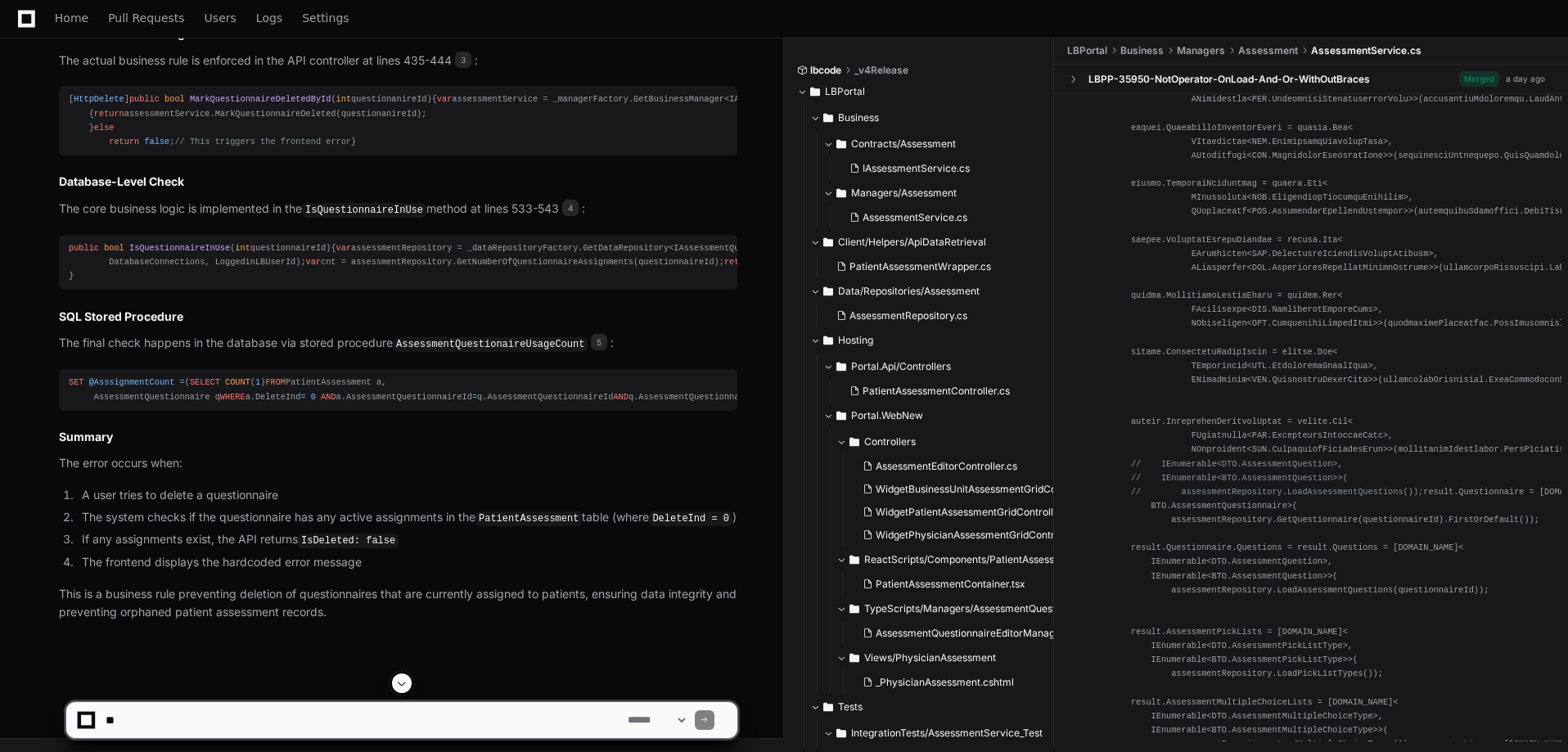
scroll to position [2393, 0]
click at [354, 596] on p "This is a business rule preventing deletion of questionnaires that are currentl…" at bounding box center [397, 604] width 679 height 38
drag, startPoint x: 285, startPoint y: 723, endPoint x: 374, endPoint y: 680, distance: 98.8
click at [285, 722] on textarea at bounding box center [363, 720] width 522 height 36
type textarea "*"
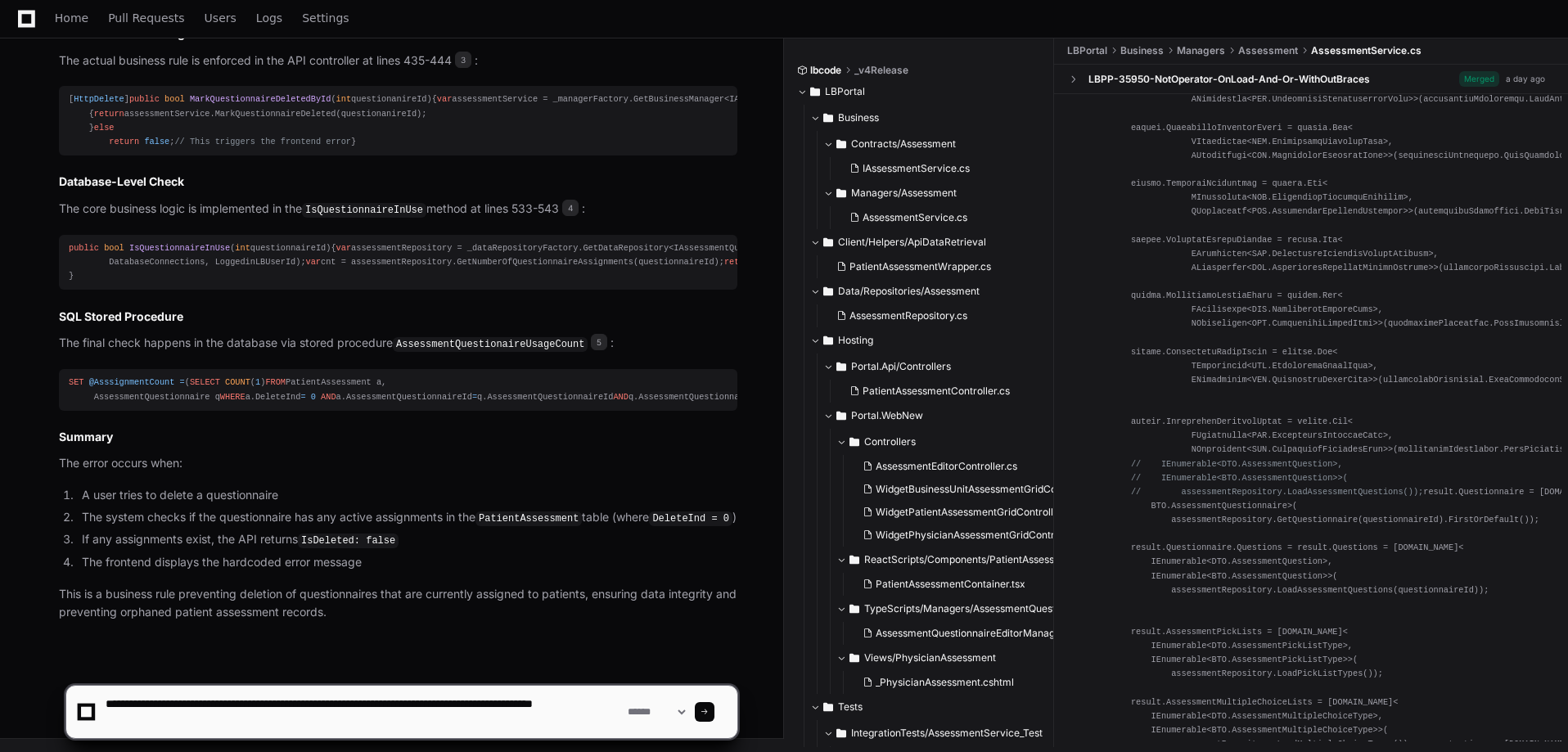
type textarea "**********"
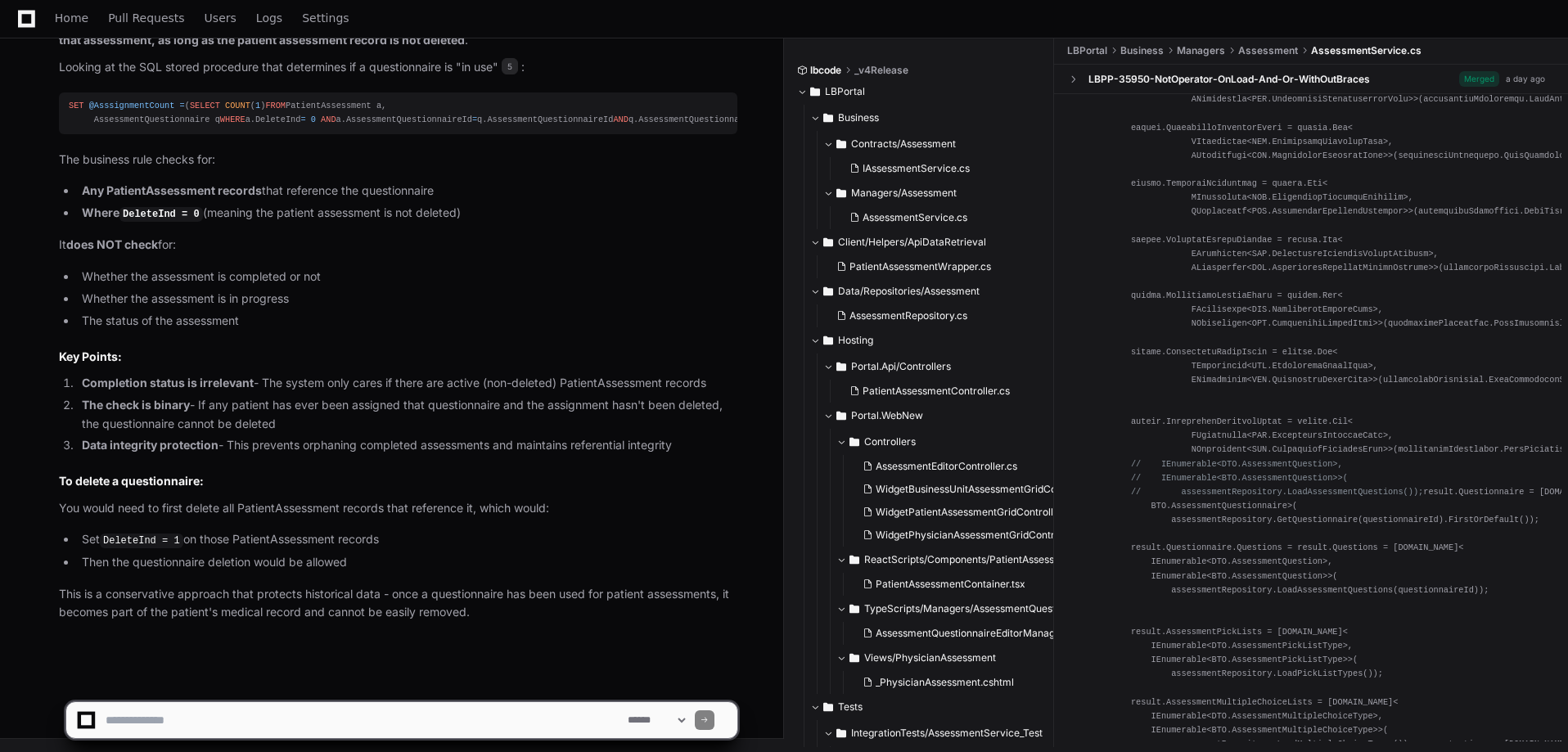
scroll to position [3312, 0]
